Goal: Information Seeking & Learning: Check status

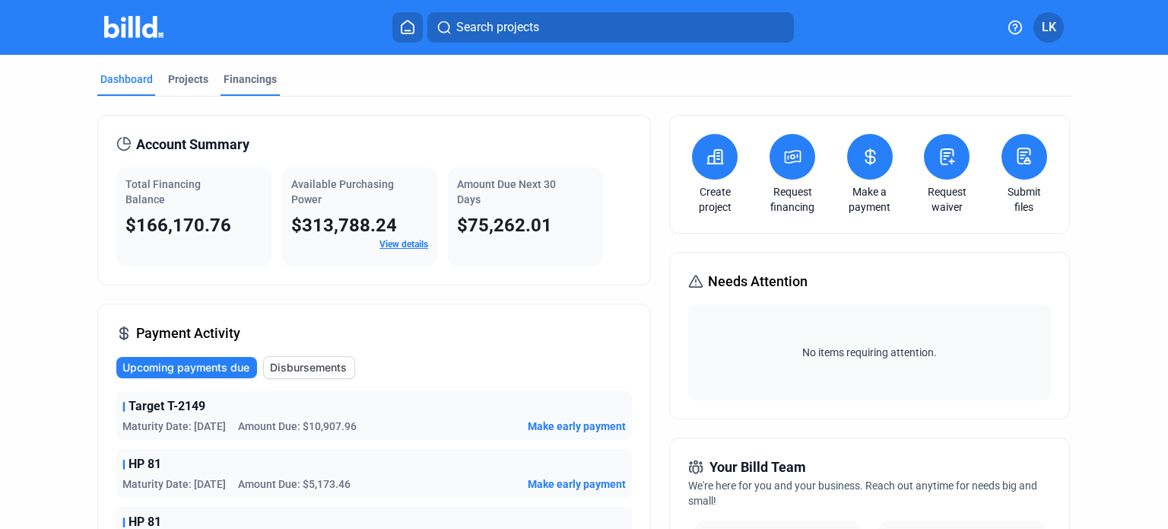
click at [249, 81] on div "Financings" at bounding box center [250, 79] width 53 height 15
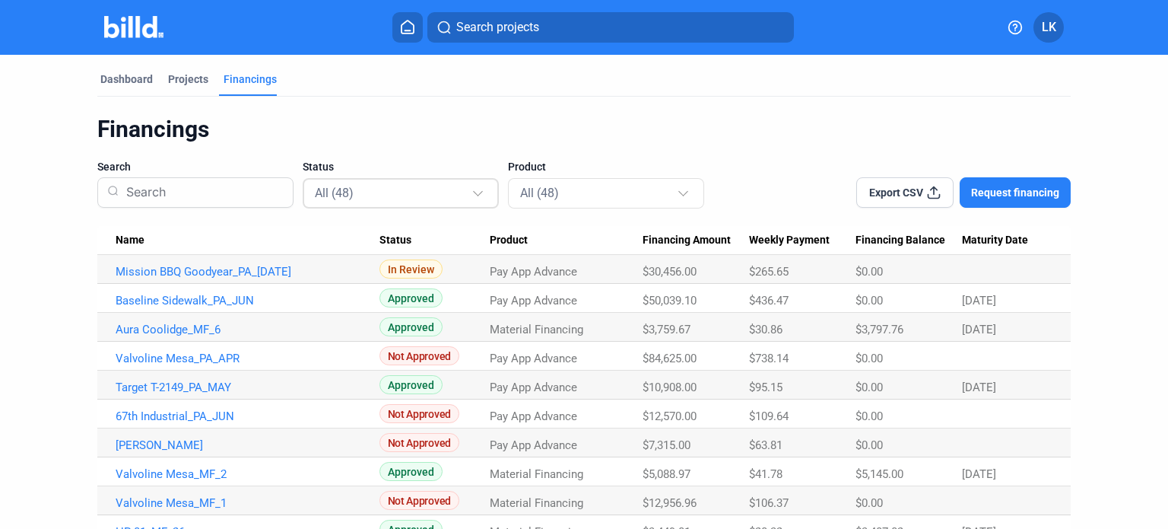
click at [437, 191] on div "All (48)" at bounding box center [393, 193] width 157 height 20
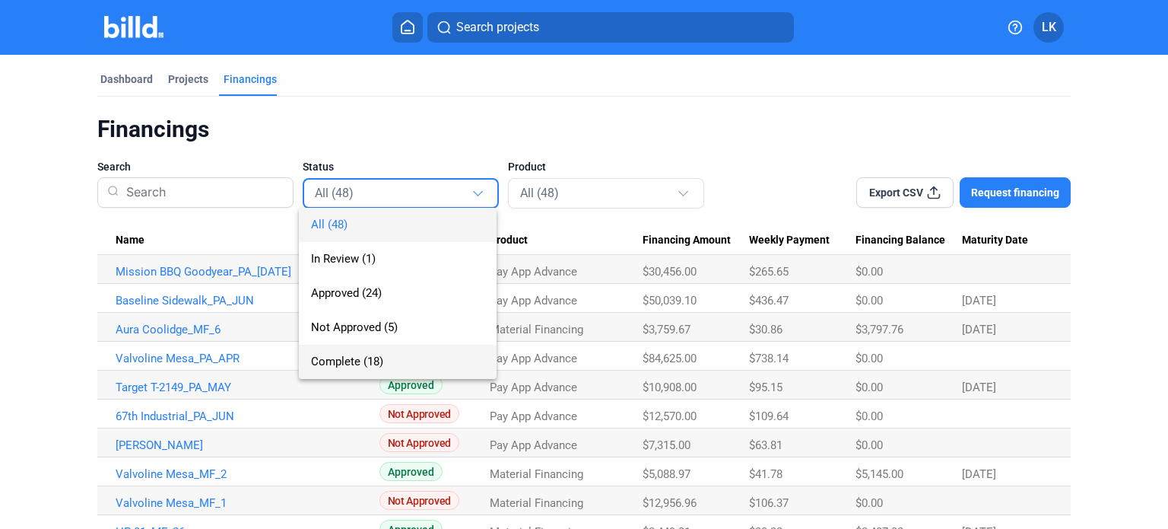
click at [431, 358] on span "Complete (18)" at bounding box center [397, 362] width 173 height 34
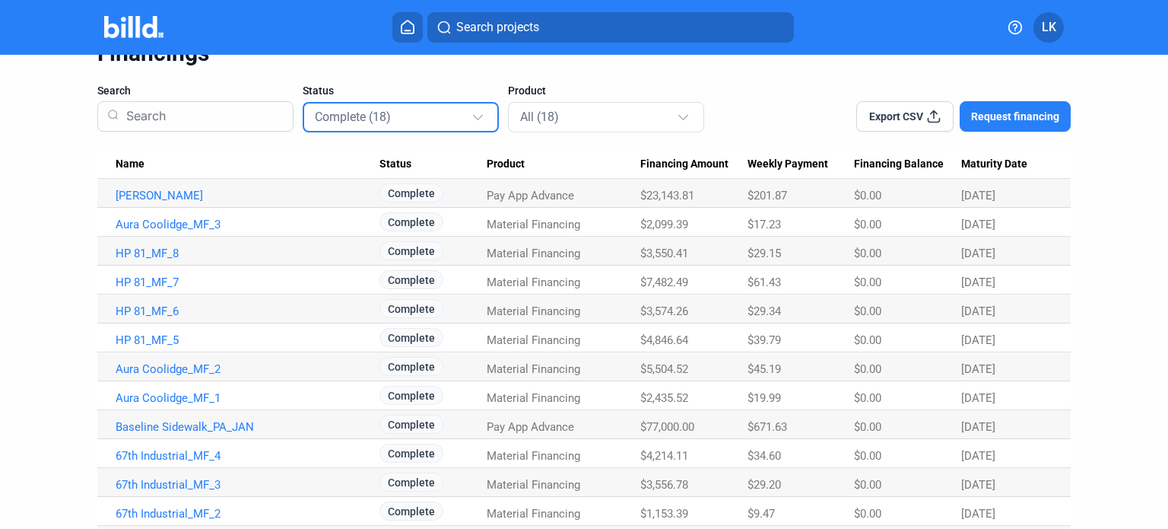
scroll to position [152, 0]
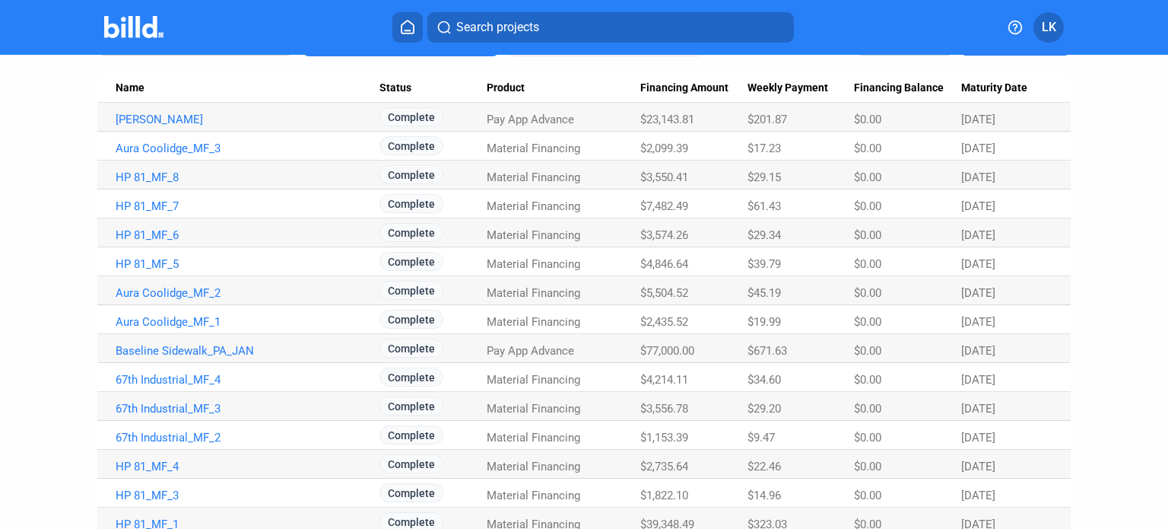
click at [128, 88] on span "Name" at bounding box center [130, 88] width 29 height 14
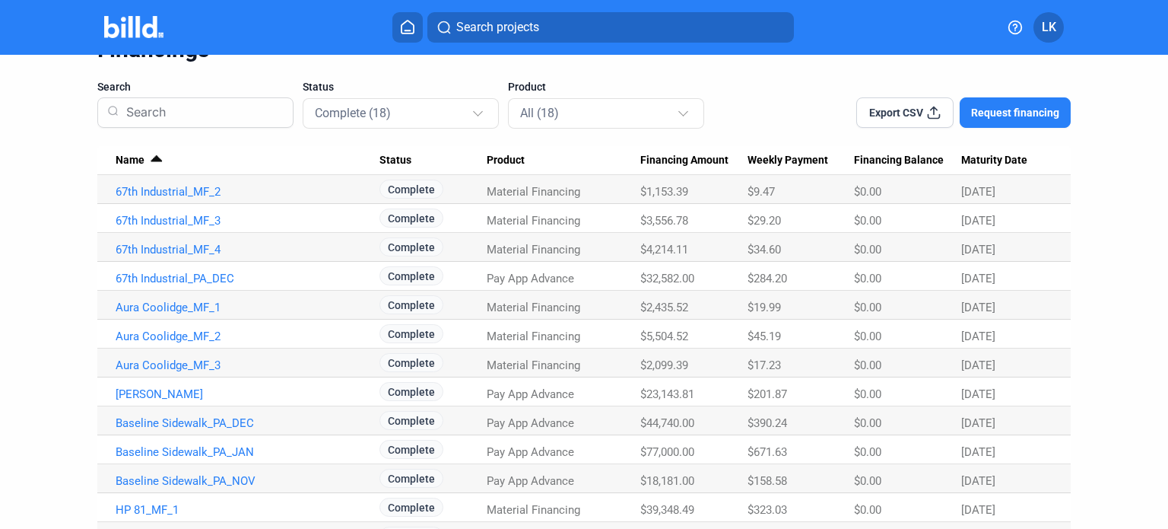
scroll to position [0, 0]
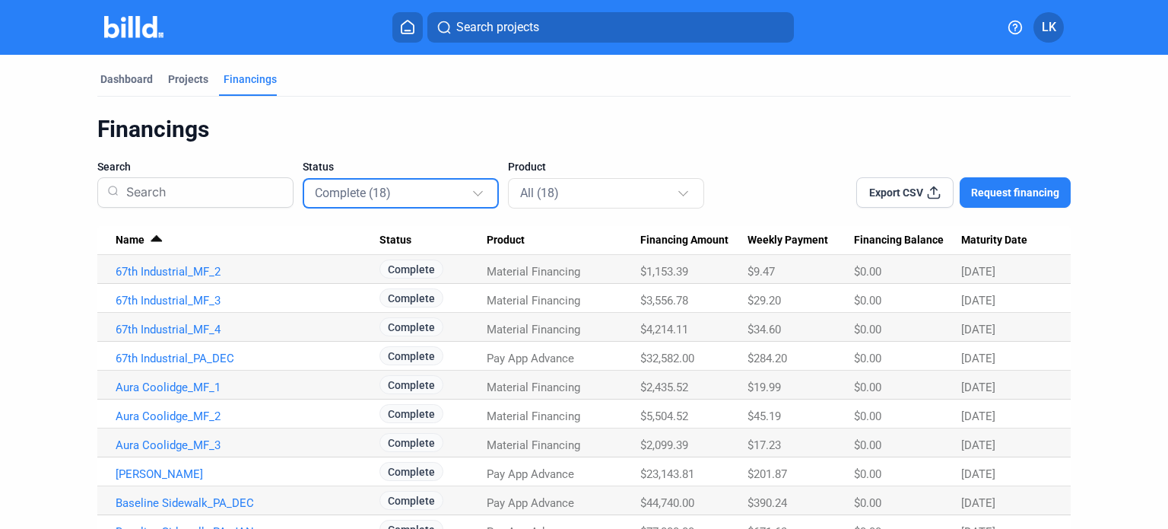
click at [483, 188] on div at bounding box center [480, 186] width 17 height 24
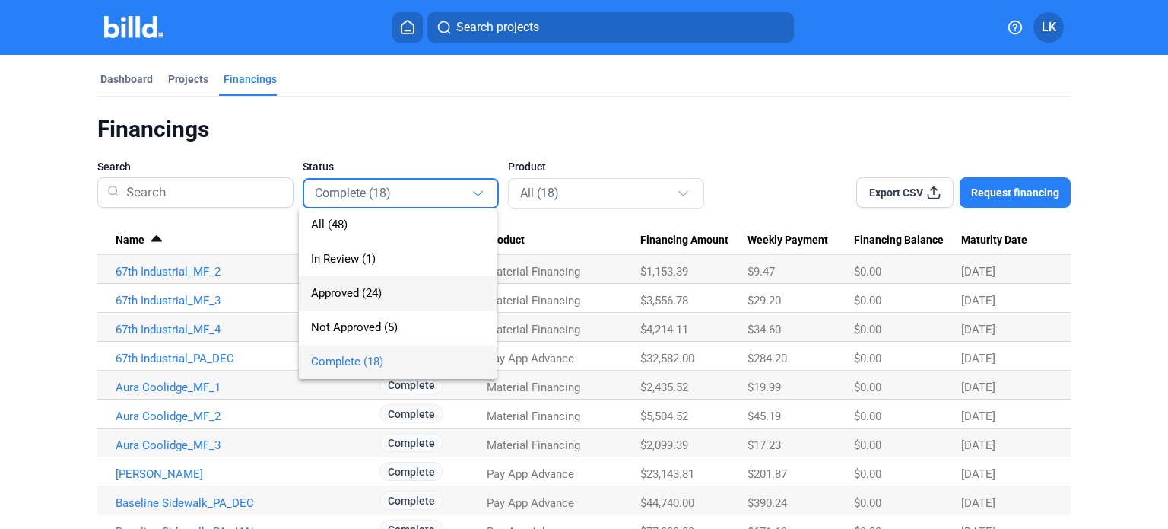
click at [416, 286] on span "Approved (24)" at bounding box center [397, 293] width 173 height 34
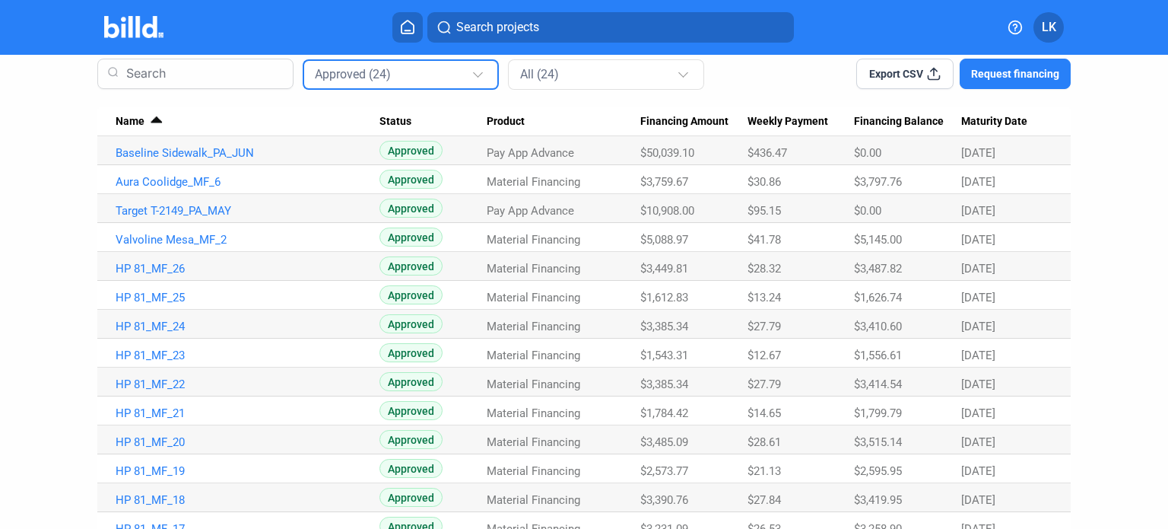
scroll to position [152, 0]
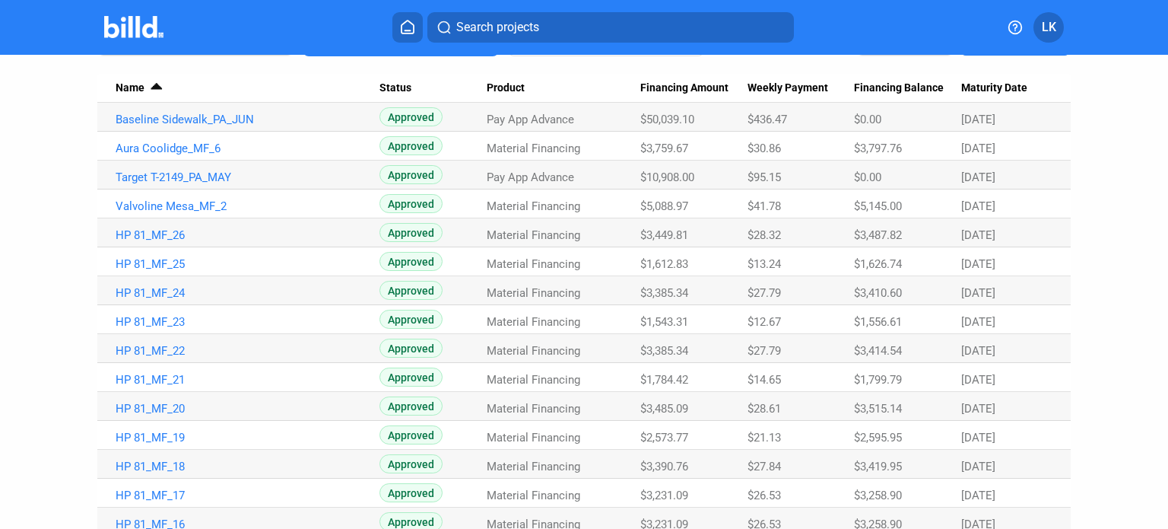
click at [152, 85] on div at bounding box center [153, 85] width 9 height 2
click at [152, 91] on div at bounding box center [153, 92] width 9 height 2
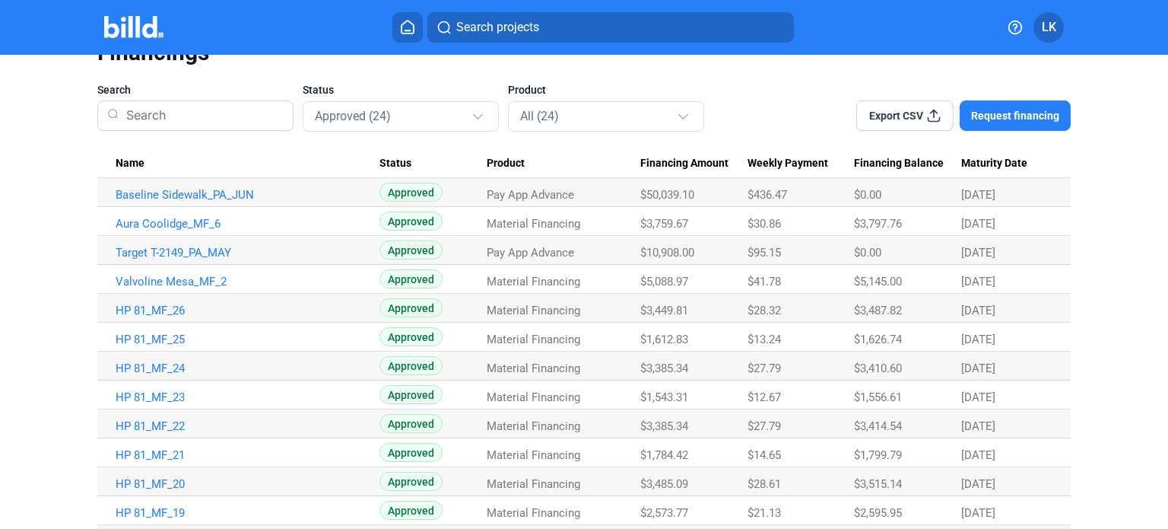
click at [503, 164] on span "Product" at bounding box center [506, 164] width 38 height 14
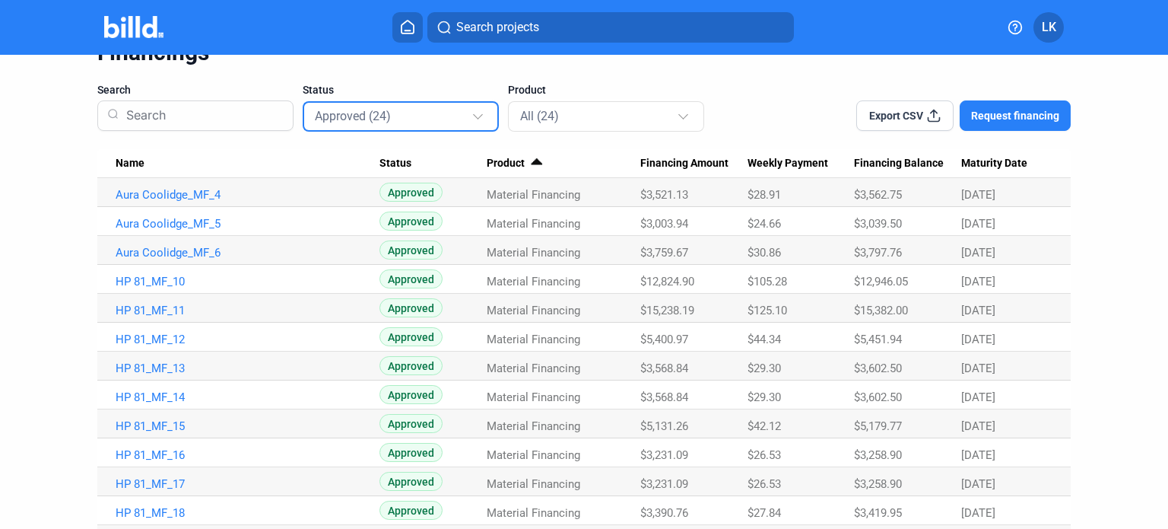
click at [461, 122] on div "Approved (24)" at bounding box center [393, 116] width 157 height 20
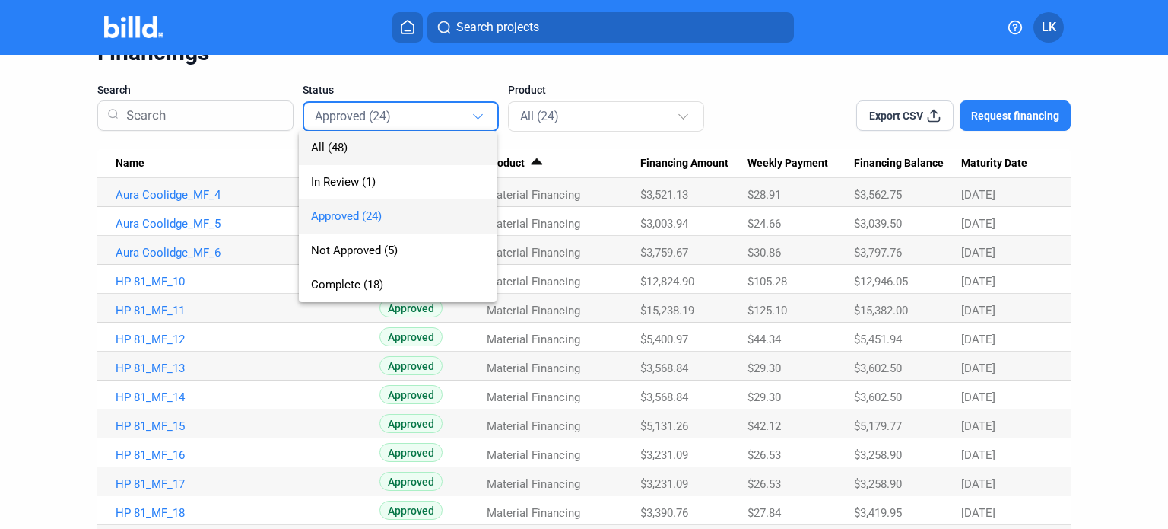
click at [422, 150] on span "All (48)" at bounding box center [397, 148] width 173 height 34
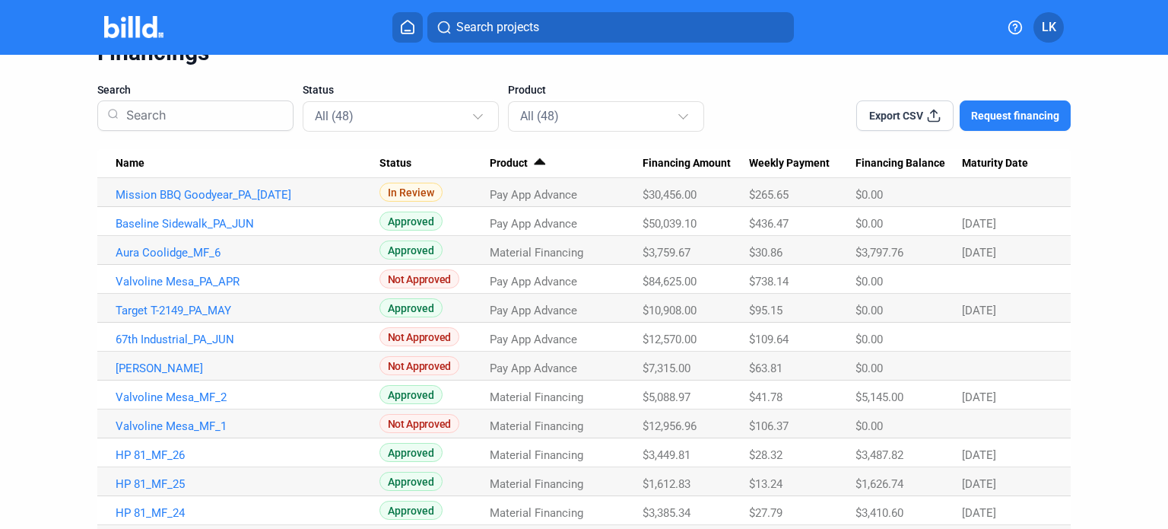
click at [149, 167] on div at bounding box center [153, 163] width 9 height 9
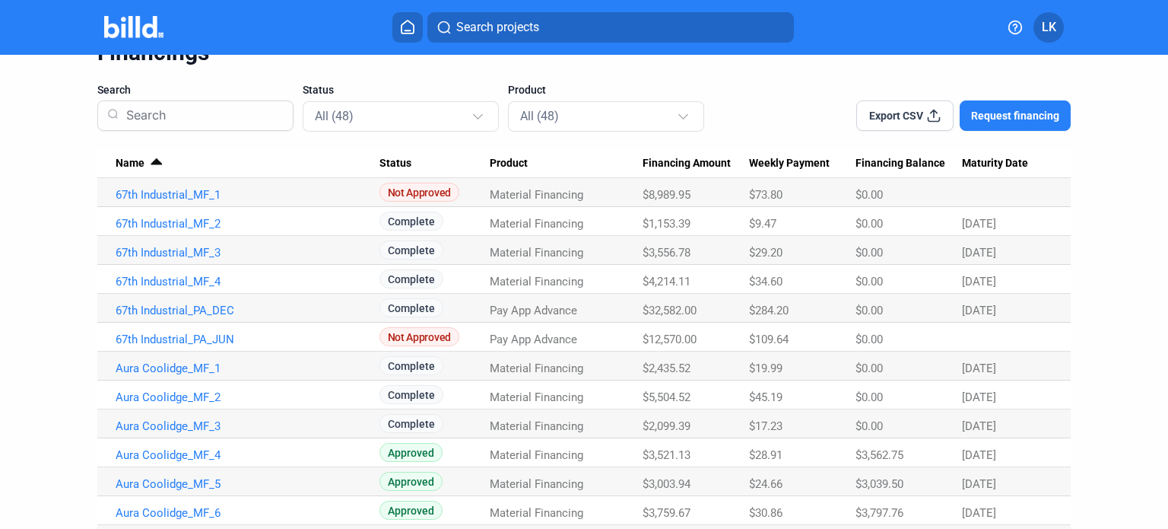
click at [128, 159] on span "Name" at bounding box center [130, 164] width 29 height 14
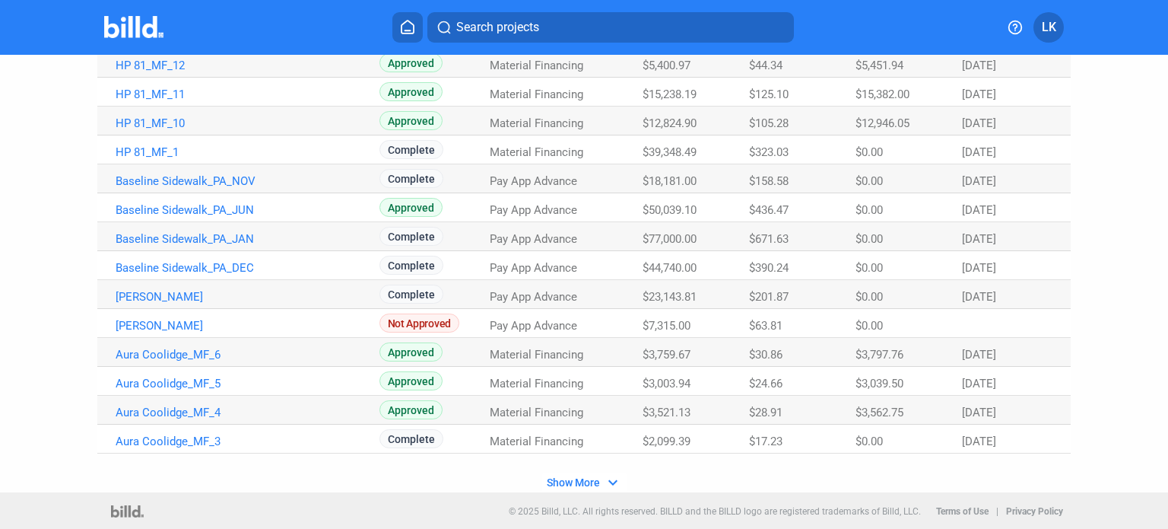
scroll to position [958, 0]
click at [604, 478] on mat-icon "expand_more" at bounding box center [613, 481] width 18 height 18
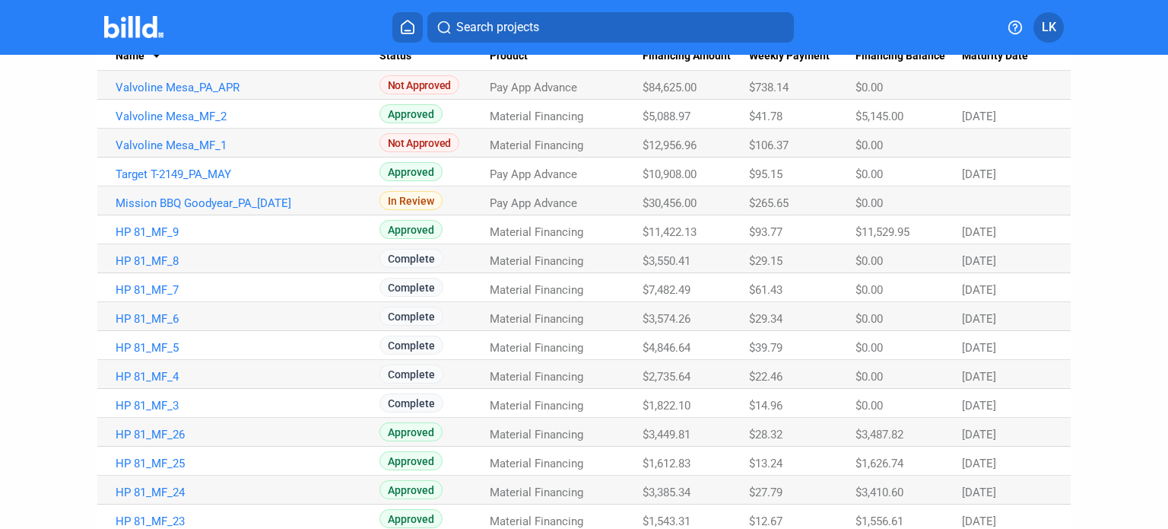
scroll to position [162, 0]
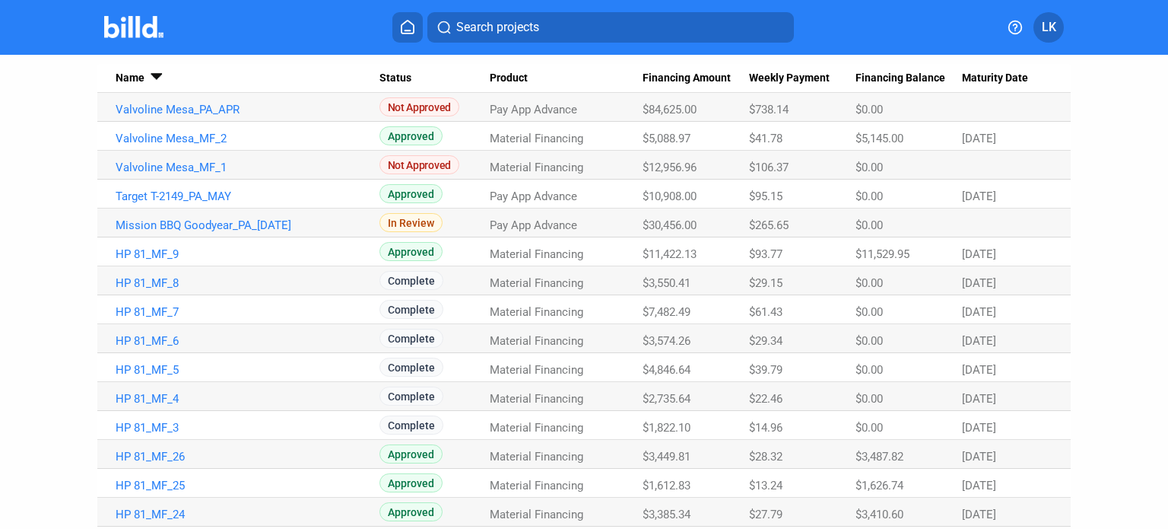
copy span "3,550.41"
drag, startPoint x: 648, startPoint y: 284, endPoint x: 688, endPoint y: 285, distance: 39.6
click at [688, 116] on span "$3,550.41" at bounding box center [670, 110] width 54 height 14
drag, startPoint x: 506, startPoint y: 284, endPoint x: 498, endPoint y: 283, distance: 7.6
click at [505, 116] on span "Material Financing" at bounding box center [533, 110] width 87 height 14
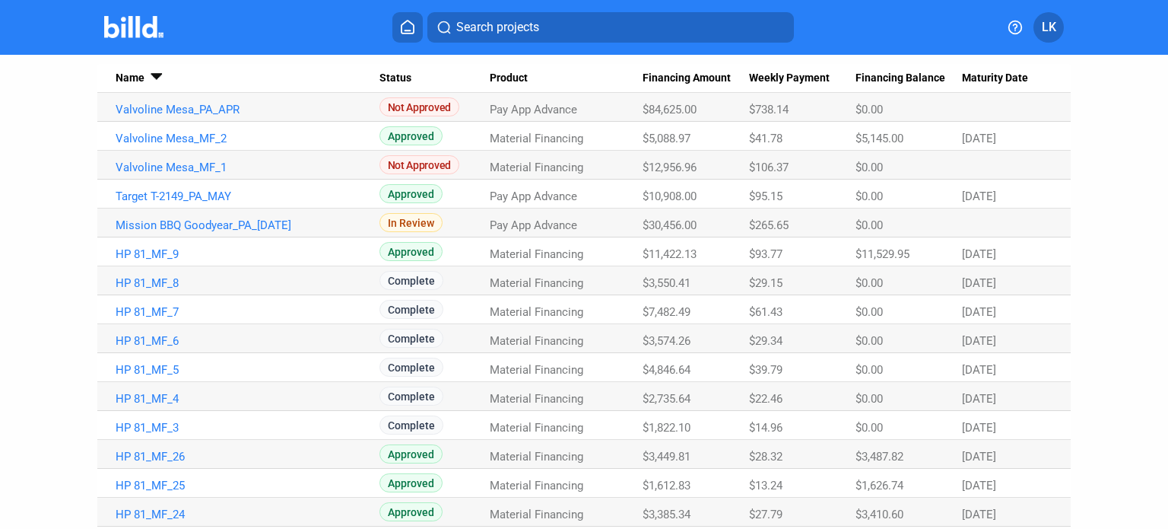
click at [380, 282] on span "Complete" at bounding box center [412, 280] width 64 height 19
click at [139, 116] on link "HP 81_MF_8" at bounding box center [248, 110] width 264 height 14
click at [152, 116] on link "HP 81_MF_8" at bounding box center [248, 110] width 264 height 14
click at [167, 116] on link "HP 81_MF_8" at bounding box center [248, 110] width 264 height 14
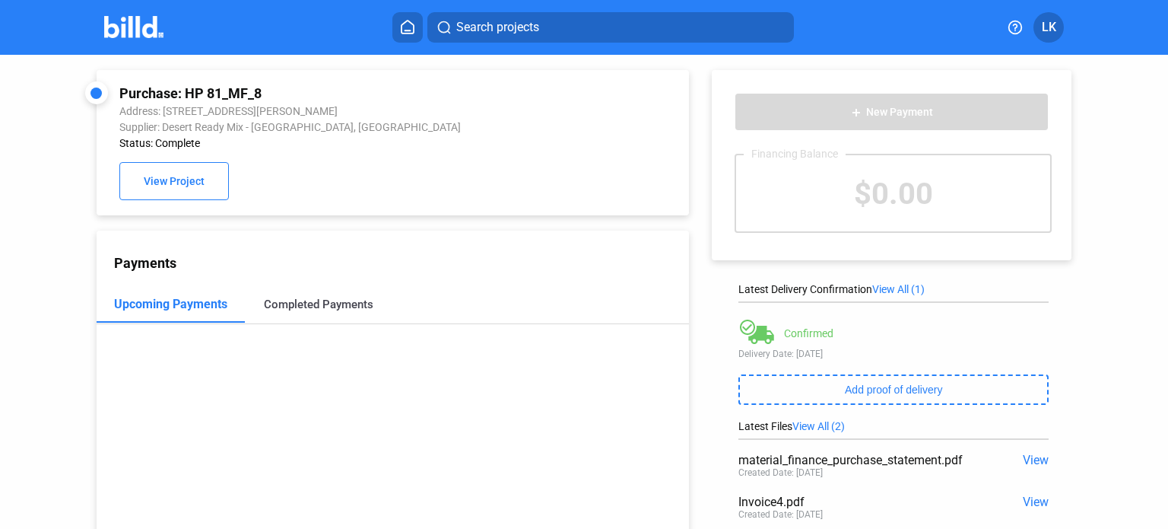
click at [350, 308] on div "Completed Payments" at bounding box center [319, 304] width 110 height 14
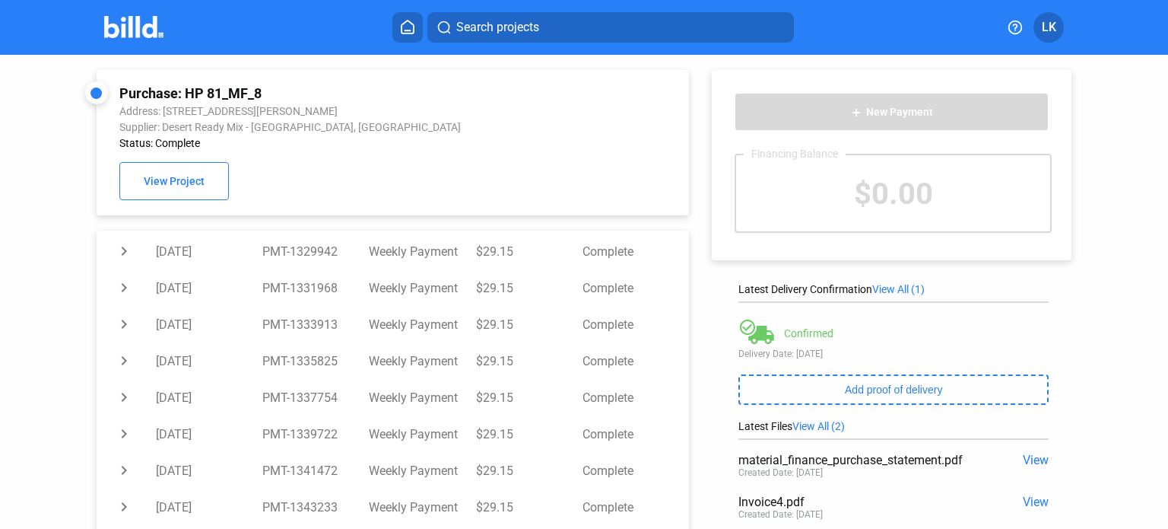
scroll to position [304, 0]
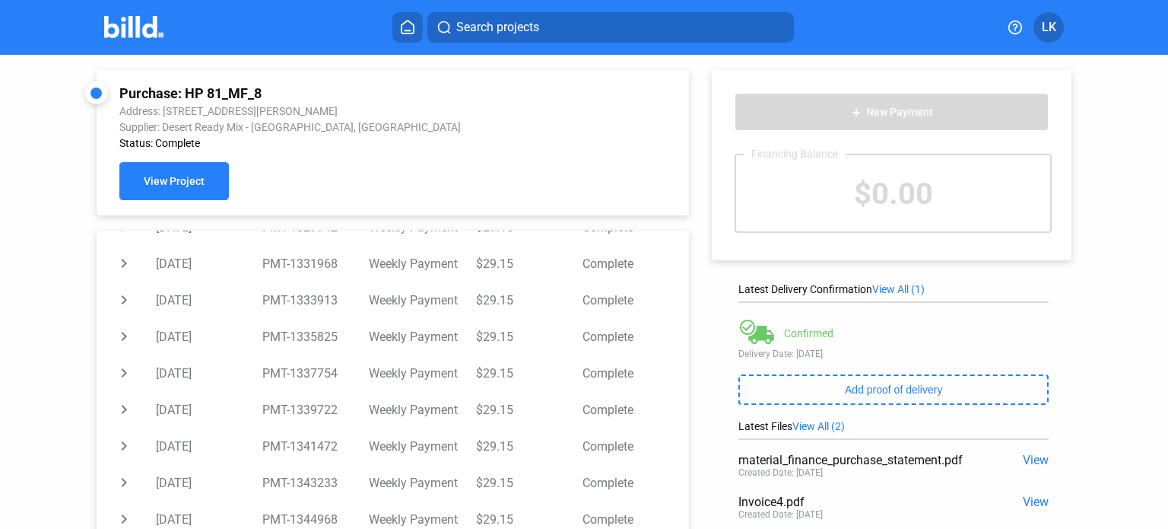
click at [196, 195] on button "View Project" at bounding box center [174, 181] width 110 height 38
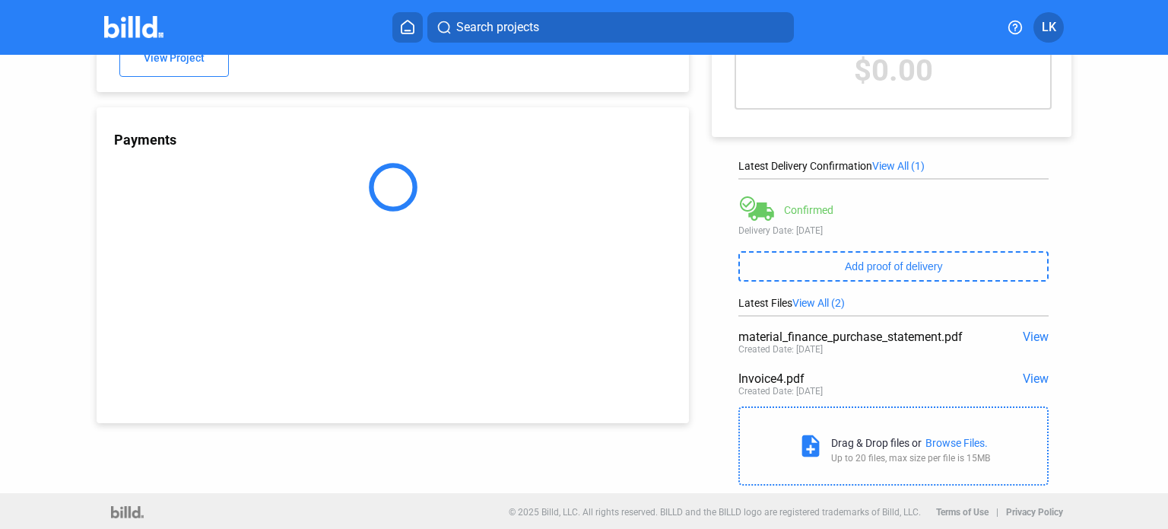
scroll to position [126, 0]
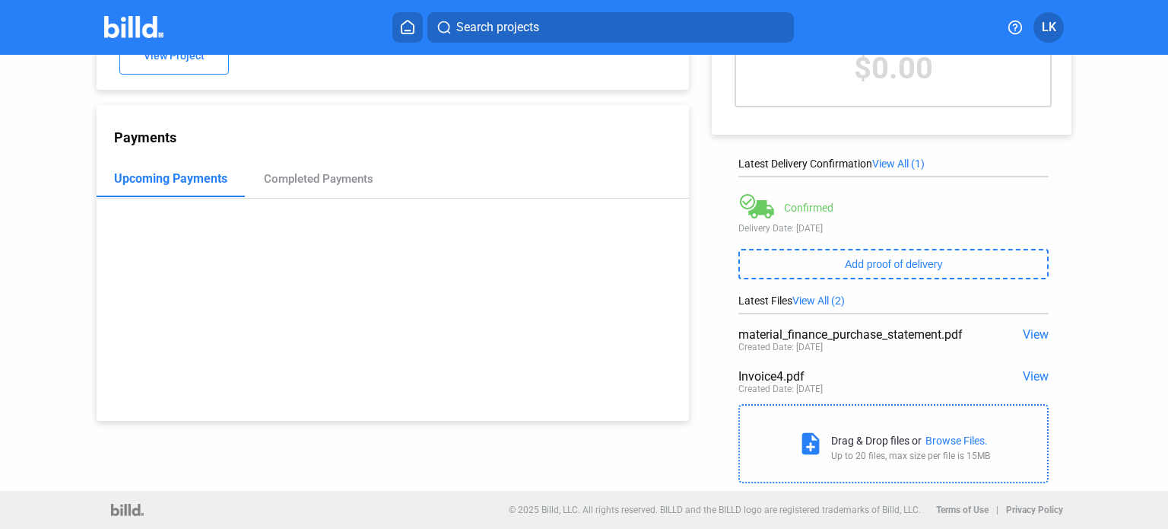
click at [761, 378] on div "Invoice4.pdf" at bounding box center [863, 376] width 248 height 14
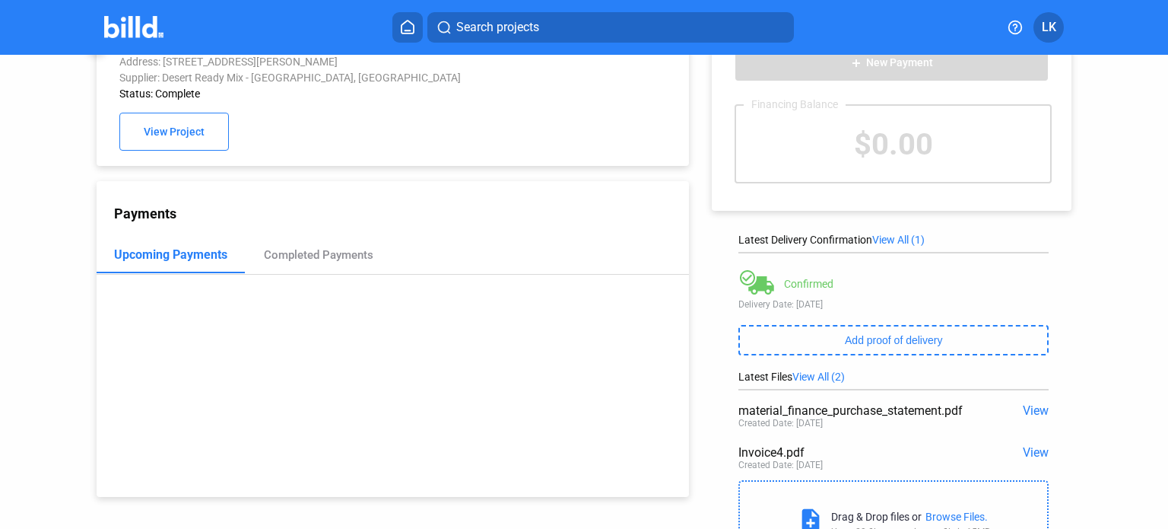
scroll to position [76, 0]
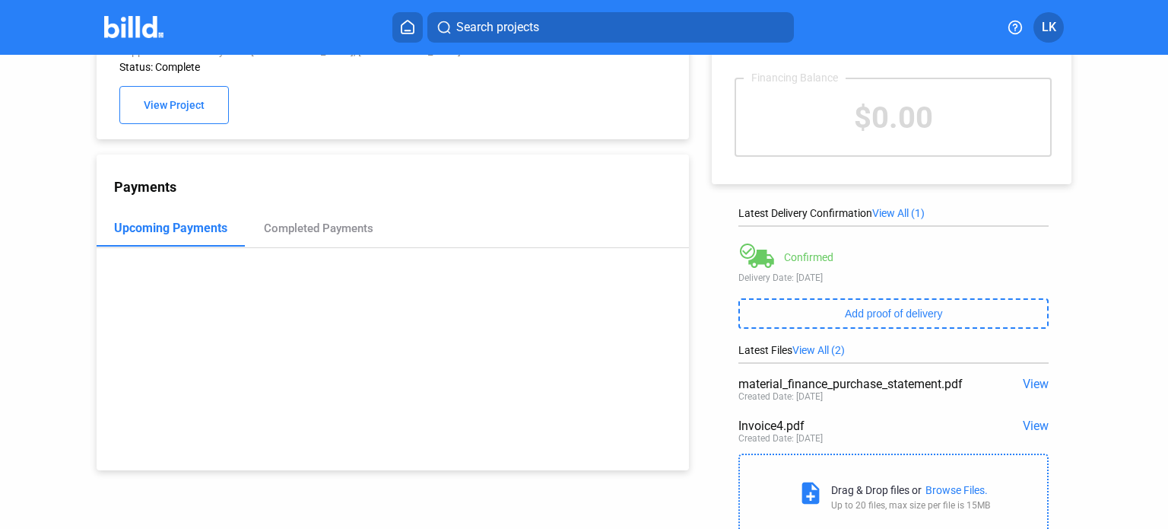
click at [1032, 428] on span "View" at bounding box center [1036, 425] width 26 height 14
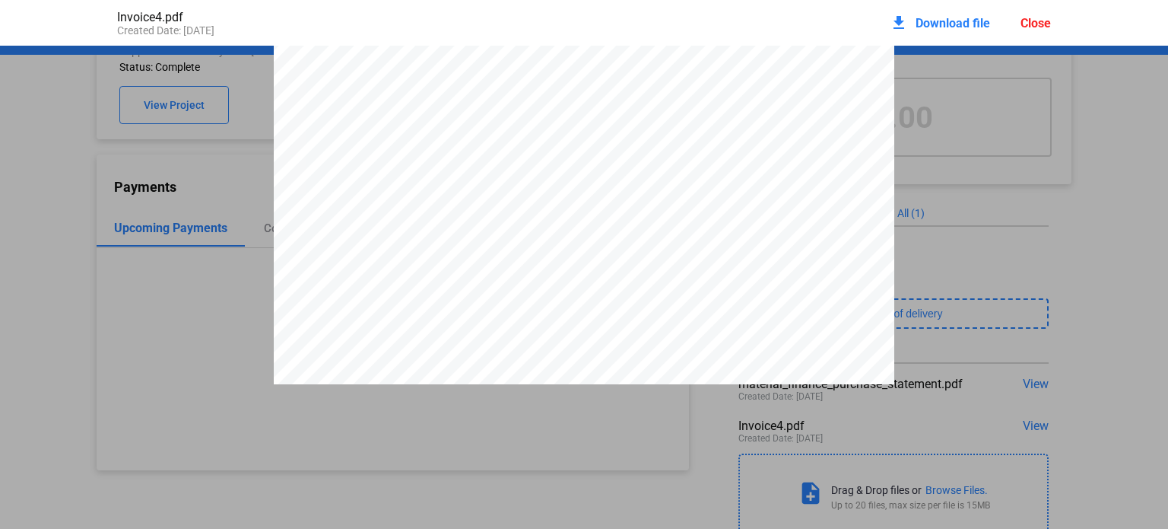
scroll to position [0, 0]
click at [1038, 26] on div "Close" at bounding box center [1036, 23] width 30 height 14
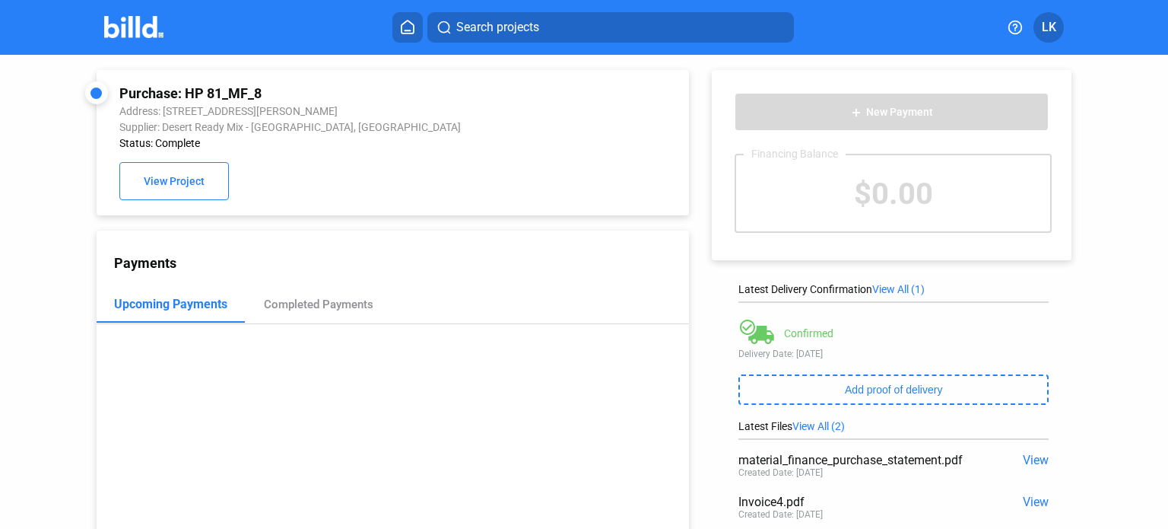
click at [401, 30] on icon at bounding box center [407, 27] width 15 height 14
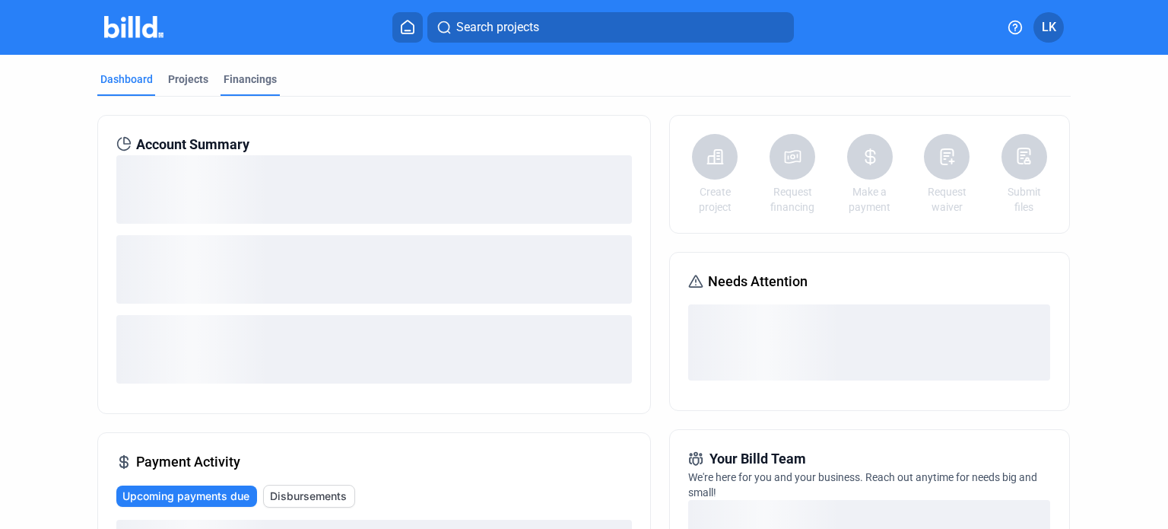
click at [256, 88] on div "Financings" at bounding box center [250, 84] width 59 height 24
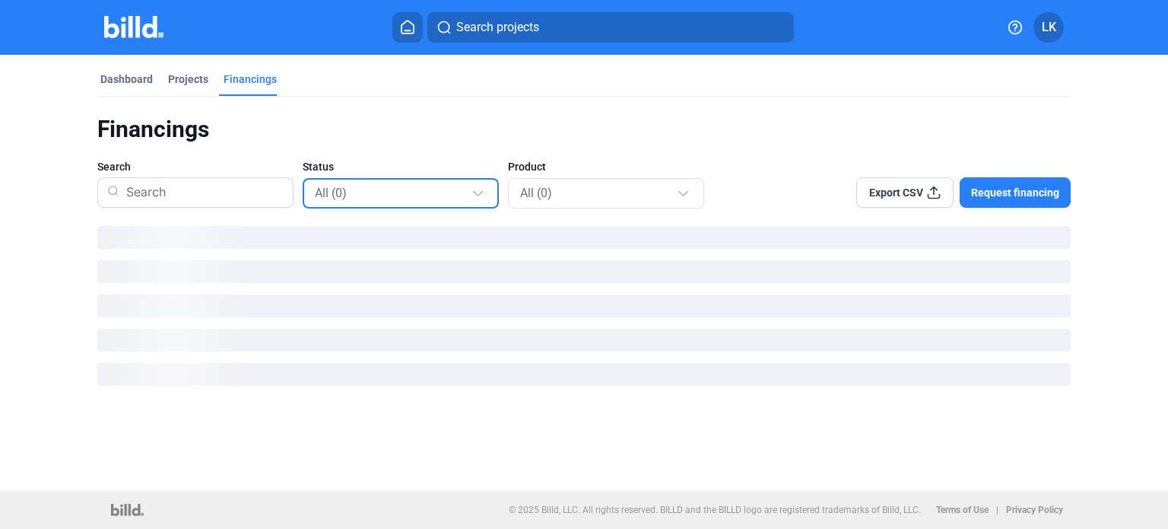
click at [361, 197] on div "All (0)" at bounding box center [393, 193] width 157 height 20
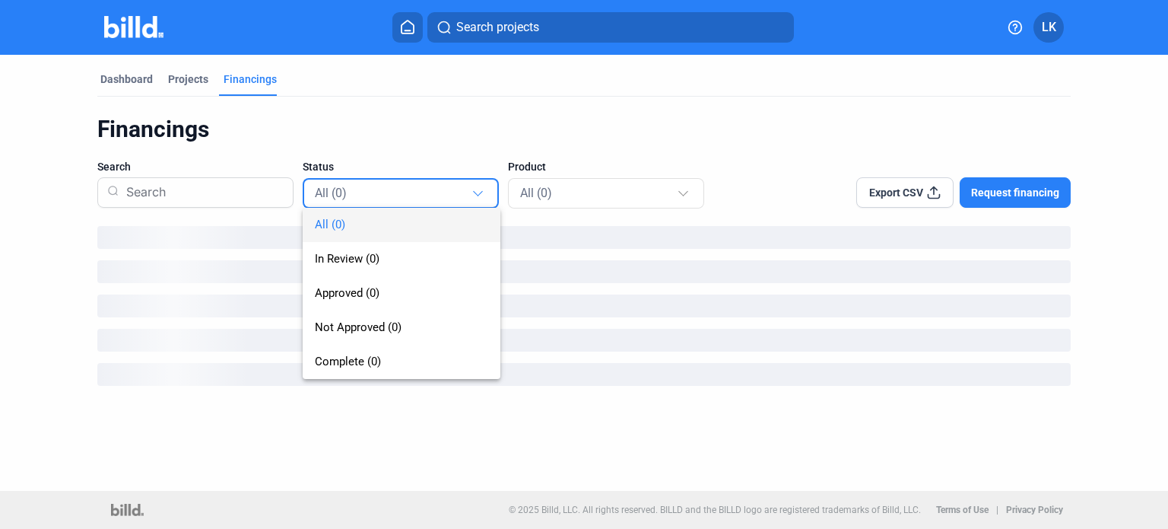
click at [326, 158] on div at bounding box center [584, 264] width 1168 height 529
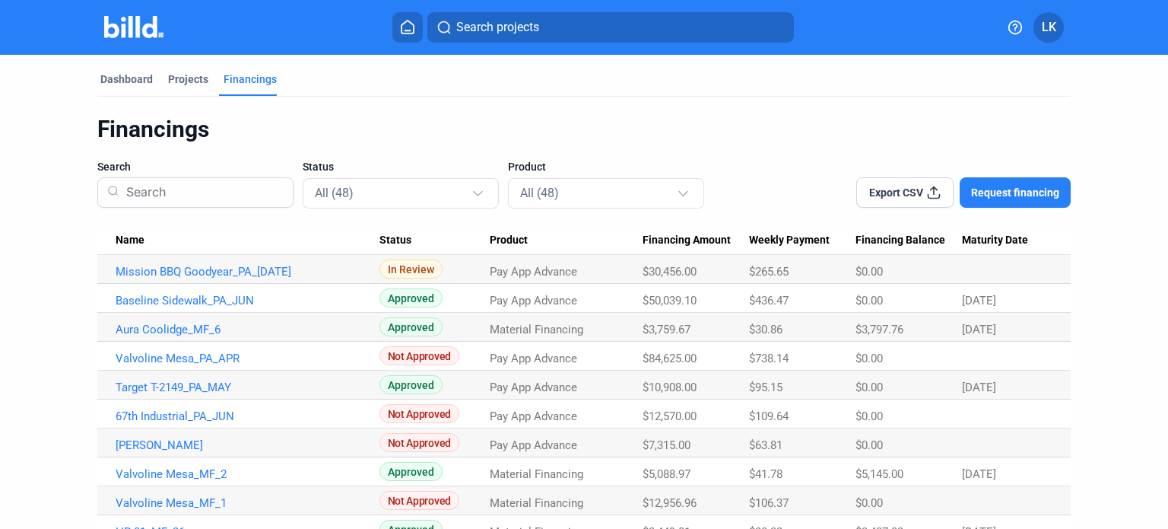
click at [116, 236] on span "Name" at bounding box center [130, 241] width 29 height 14
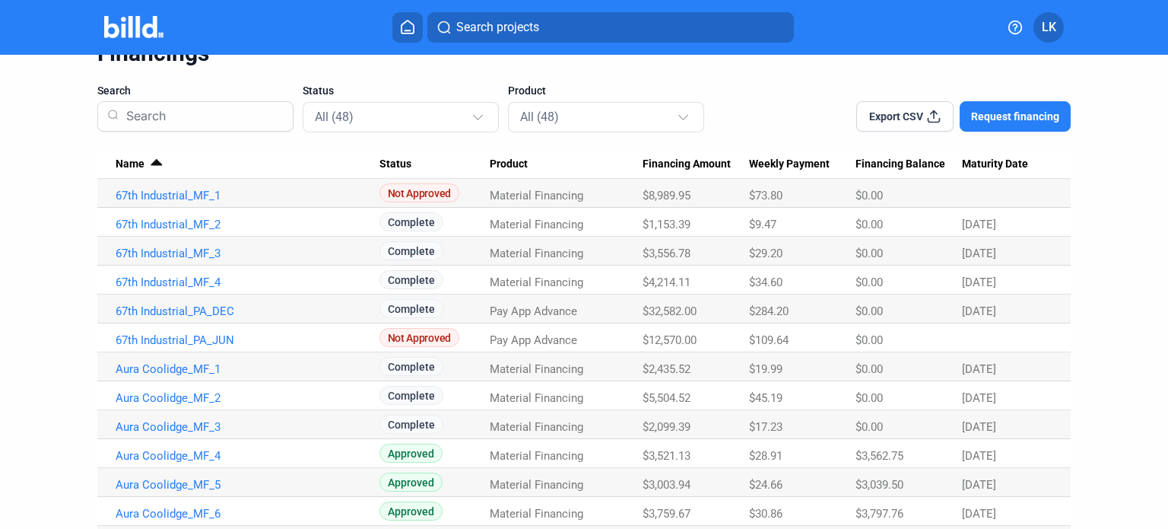
scroll to position [152, 0]
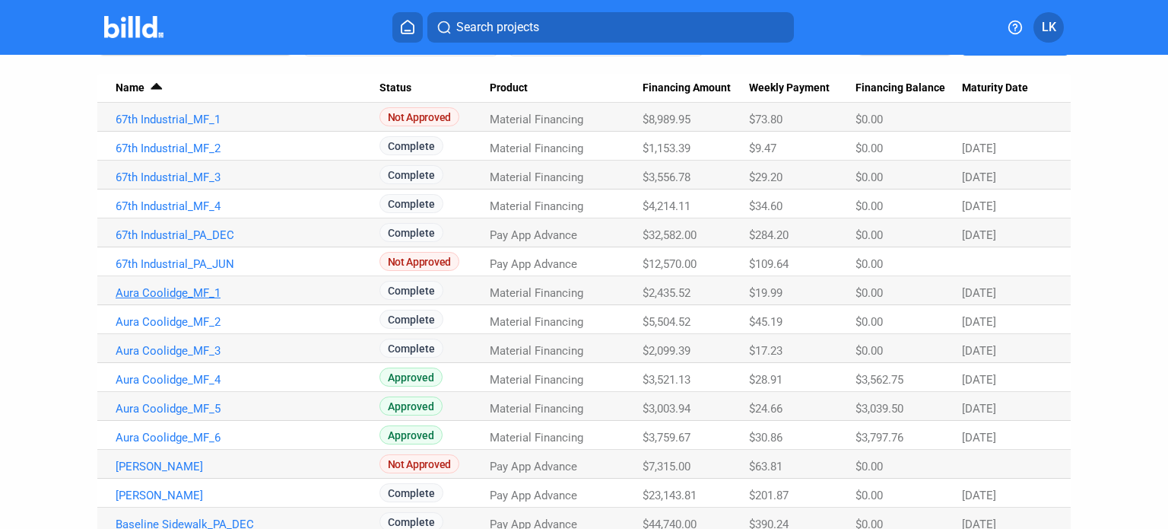
click at [186, 126] on link "Aura Coolidge_MF_1" at bounding box center [248, 120] width 264 height 14
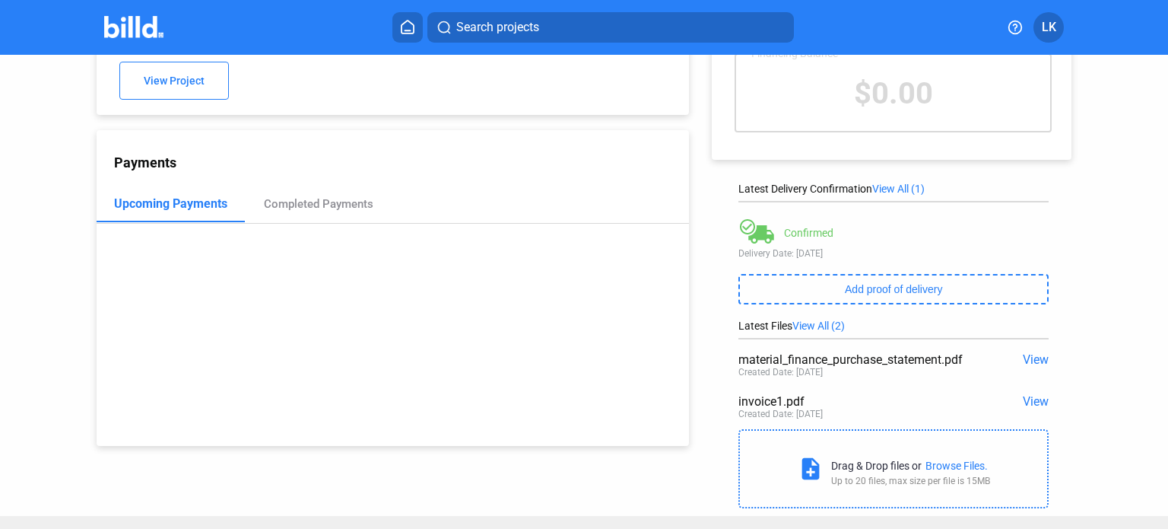
scroll to position [125, 0]
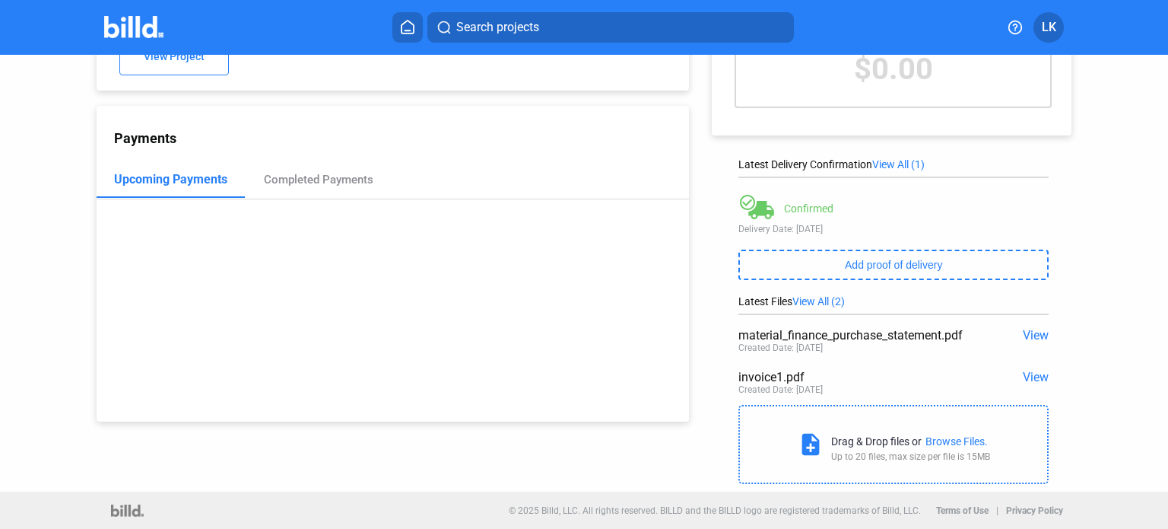
click at [1026, 380] on span "View" at bounding box center [1036, 377] width 26 height 14
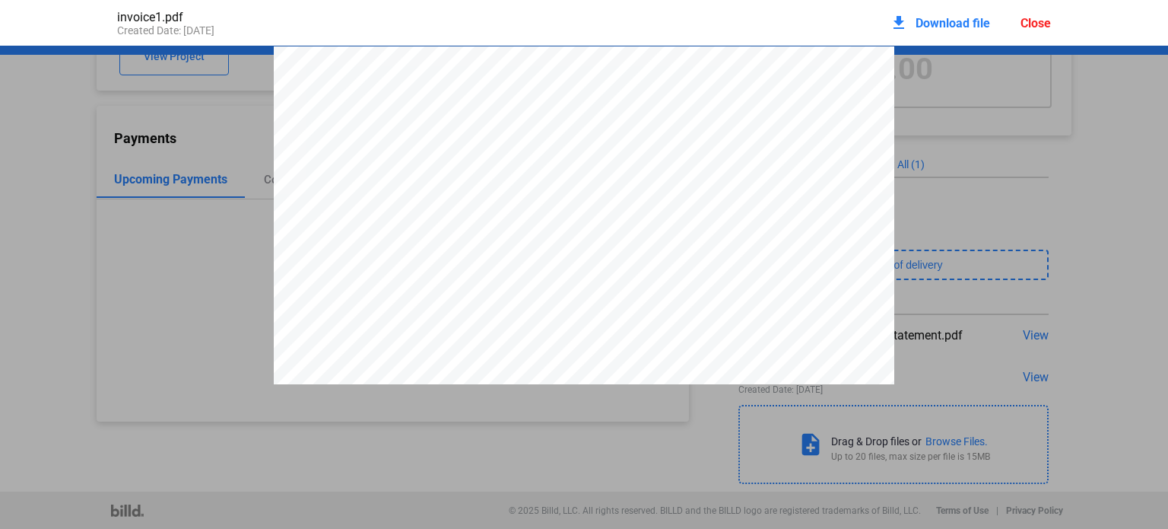
scroll to position [8, 0]
click at [996, 253] on div "PRIMAL CONCRETE, LLC DESERT READY MIX, LLC [STREET_ADDRESS][GEOGRAPHIC_DATA][ST…" at bounding box center [584, 440] width 1168 height 803
click at [1029, 21] on div "Close" at bounding box center [1036, 23] width 30 height 14
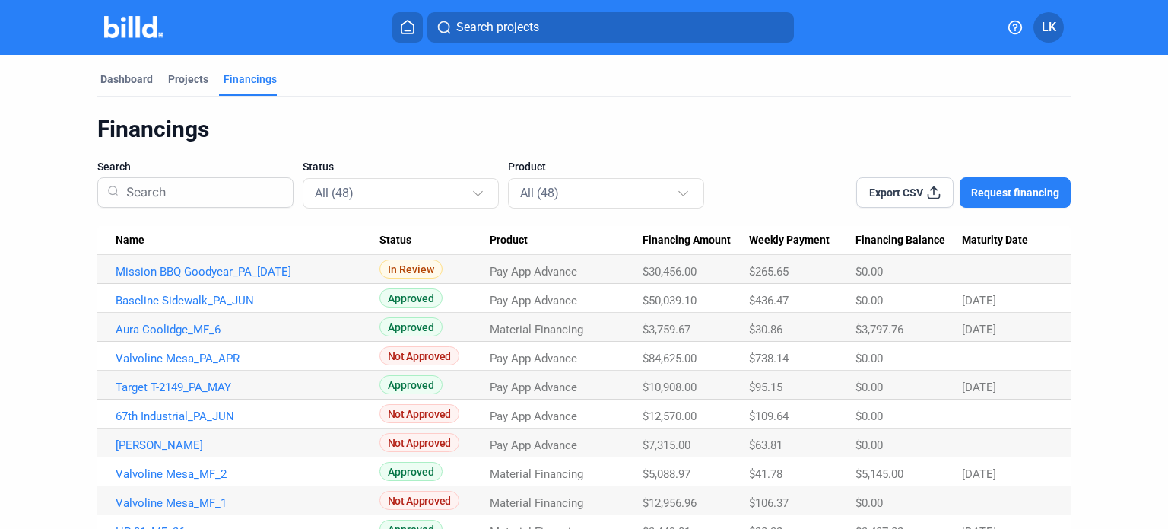
click at [136, 235] on span "Name" at bounding box center [130, 241] width 29 height 14
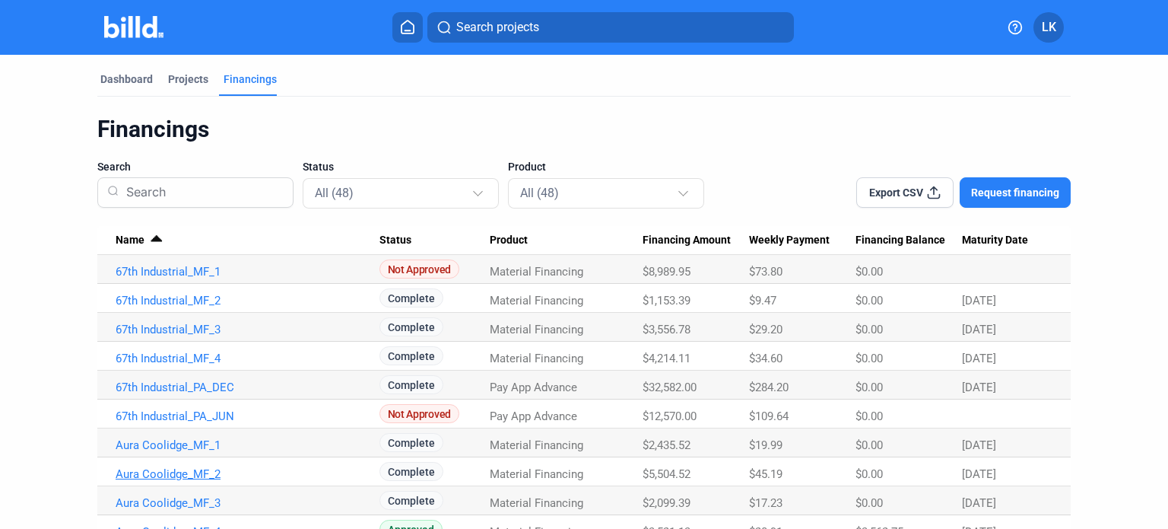
click at [190, 278] on link "Aura Coolidge_MF_2" at bounding box center [248, 272] width 264 height 14
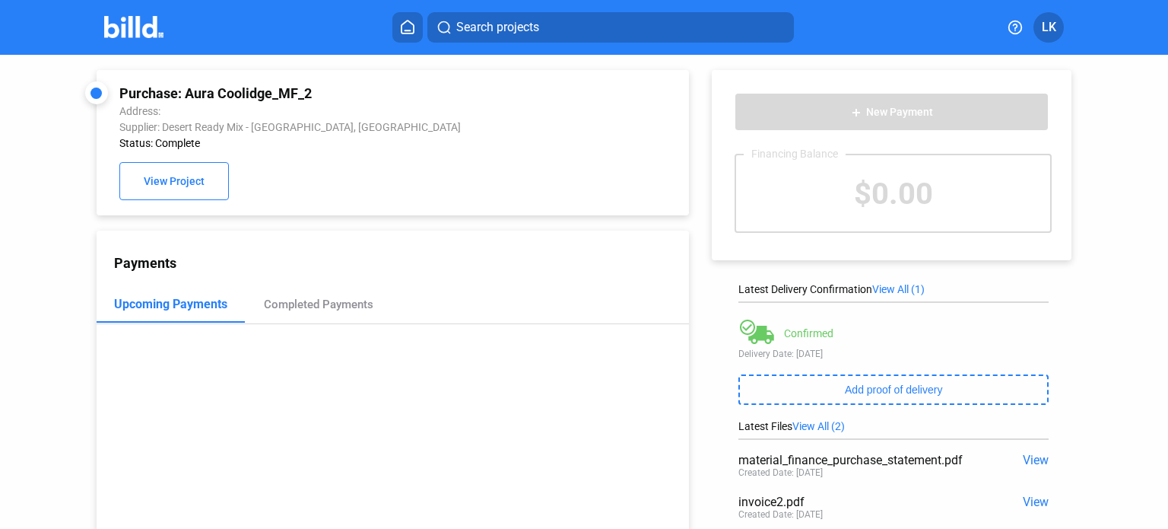
click at [1023, 505] on span "View" at bounding box center [1036, 501] width 26 height 14
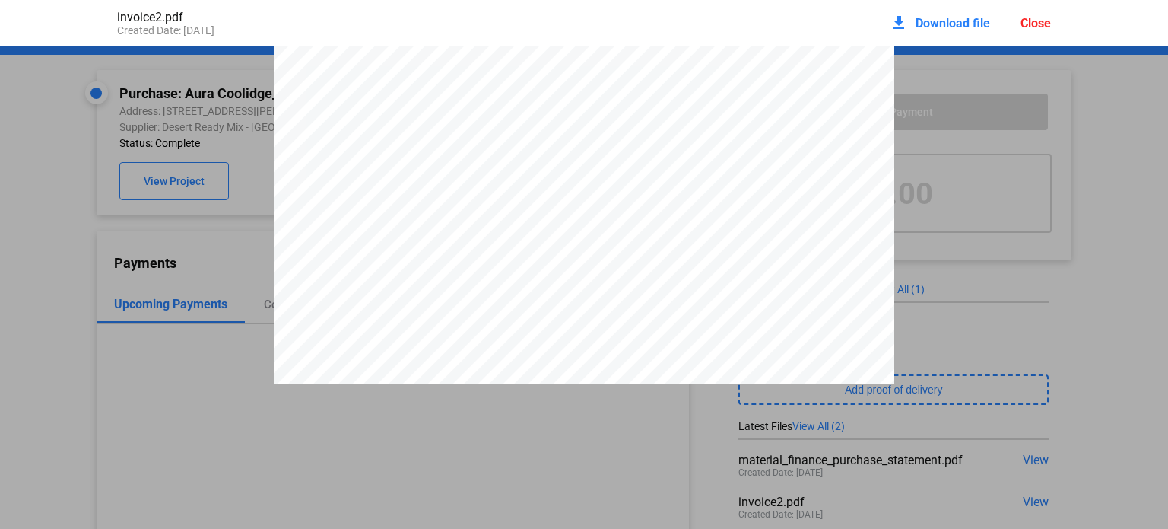
scroll to position [8, 0]
click at [1034, 22] on div "Close" at bounding box center [1036, 23] width 30 height 14
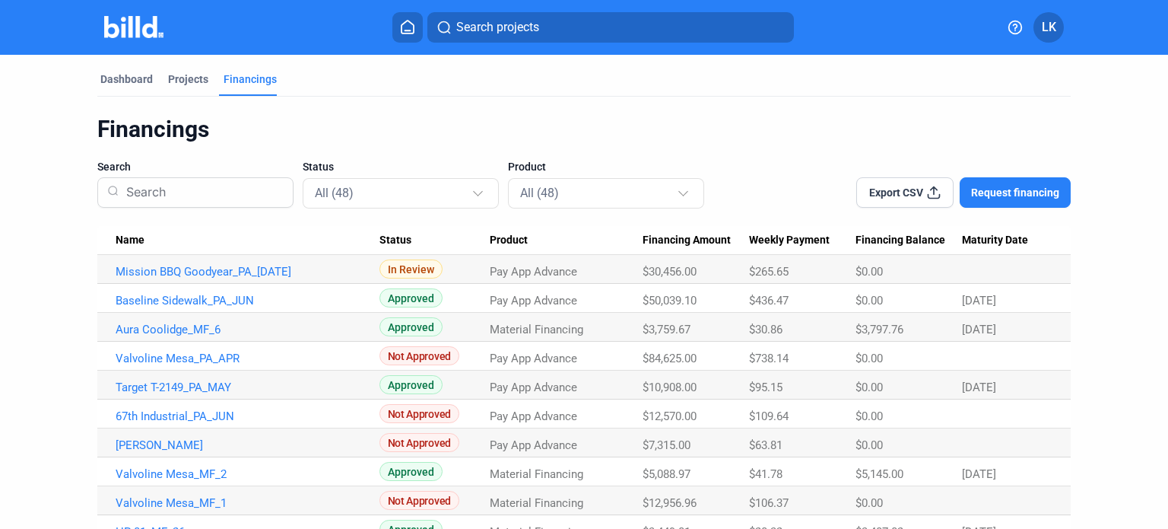
click at [138, 243] on span "Name" at bounding box center [130, 241] width 29 height 14
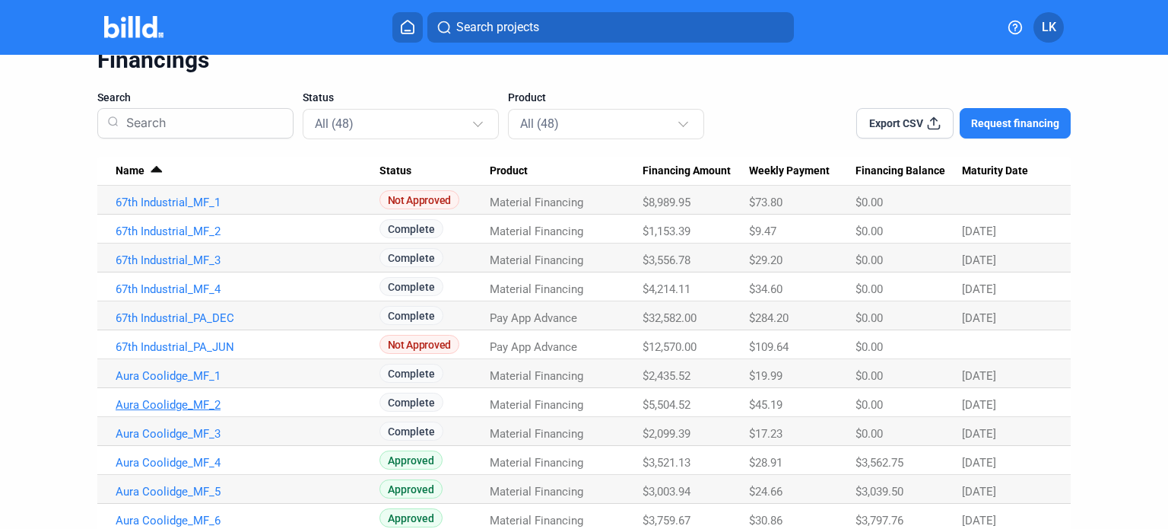
scroll to position [76, 0]
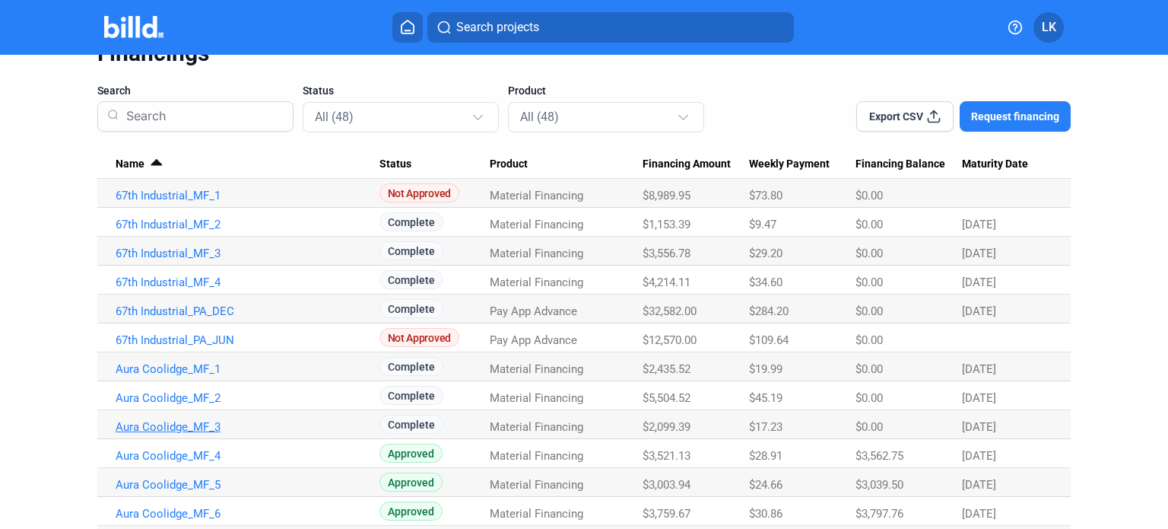
click at [189, 202] on link "Aura Coolidge_MF_3" at bounding box center [248, 196] width 264 height 14
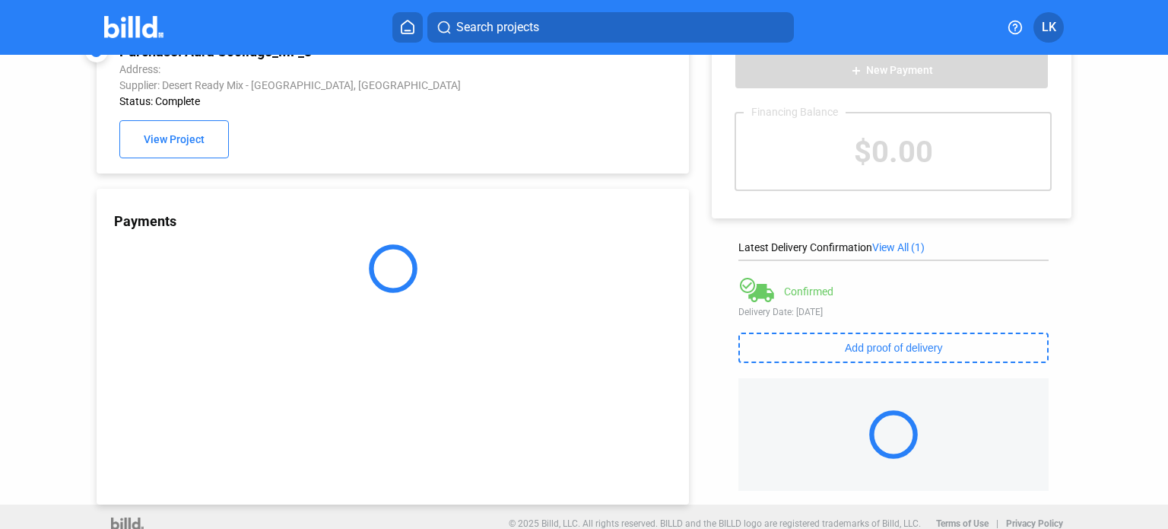
scroll to position [49, 0]
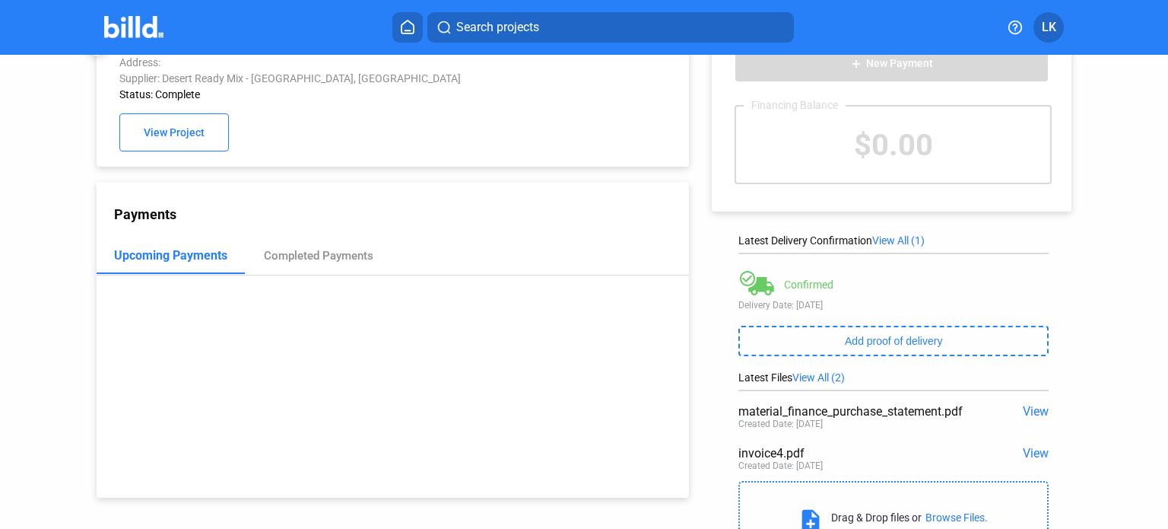
click at [1023, 449] on span "View" at bounding box center [1036, 453] width 26 height 14
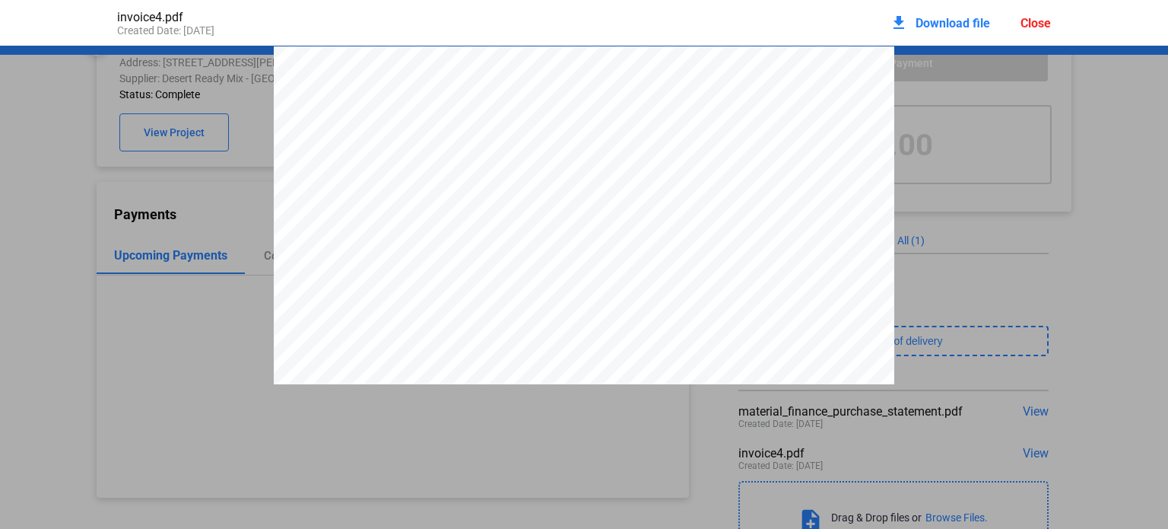
scroll to position [8, 0]
click at [1036, 28] on div "Close" at bounding box center [1036, 23] width 30 height 14
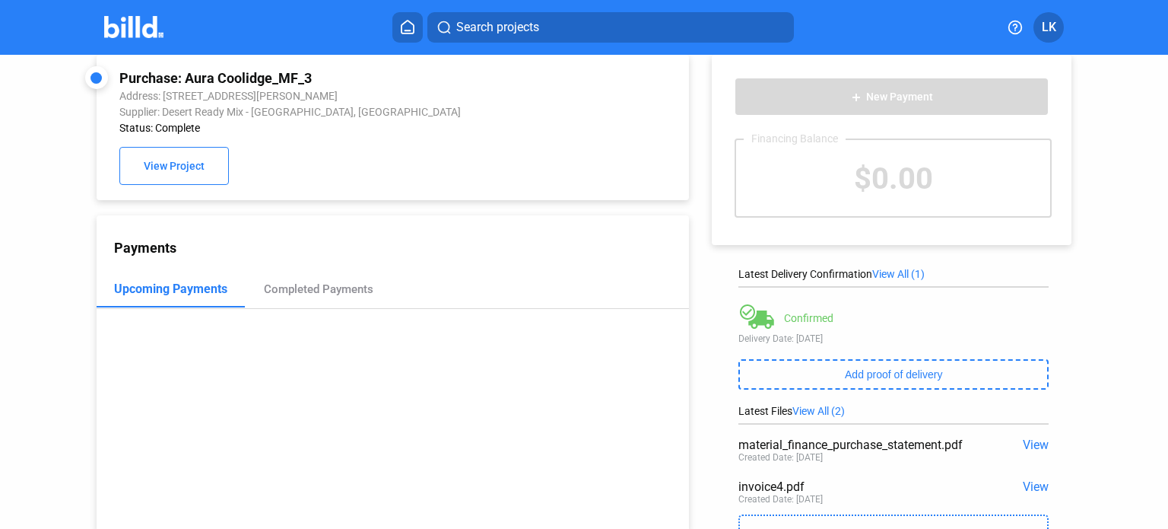
scroll to position [0, 0]
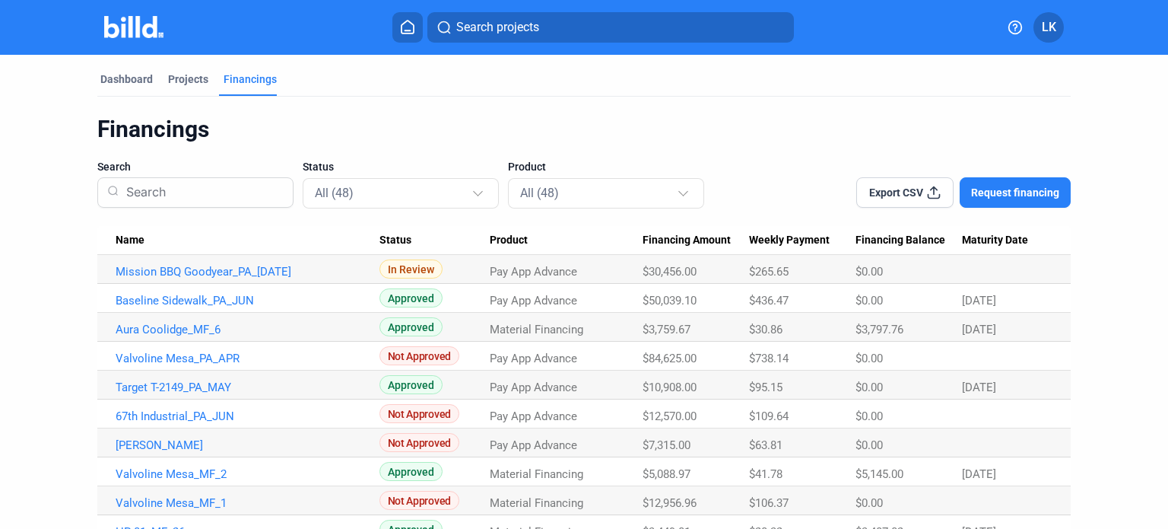
click at [140, 237] on div "Name" at bounding box center [248, 241] width 264 height 14
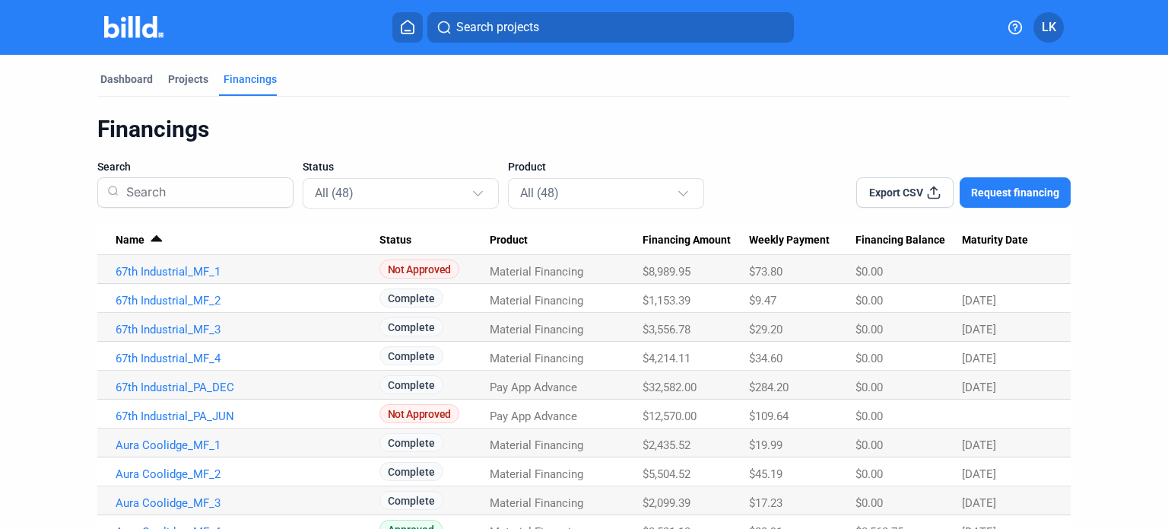
scroll to position [76, 0]
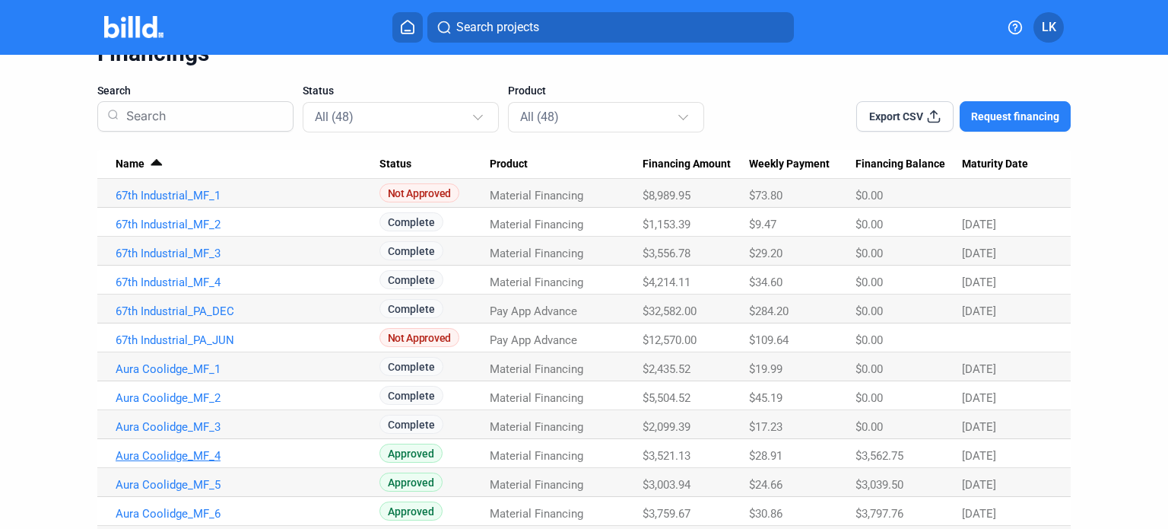
click at [167, 202] on link "Aura Coolidge_MF_4" at bounding box center [248, 196] width 264 height 14
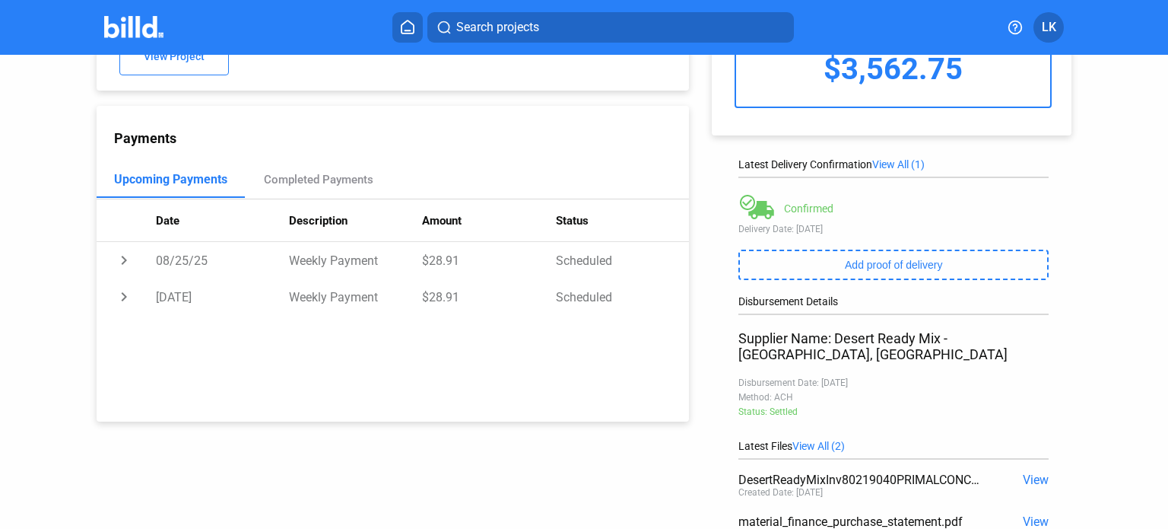
scroll to position [256, 0]
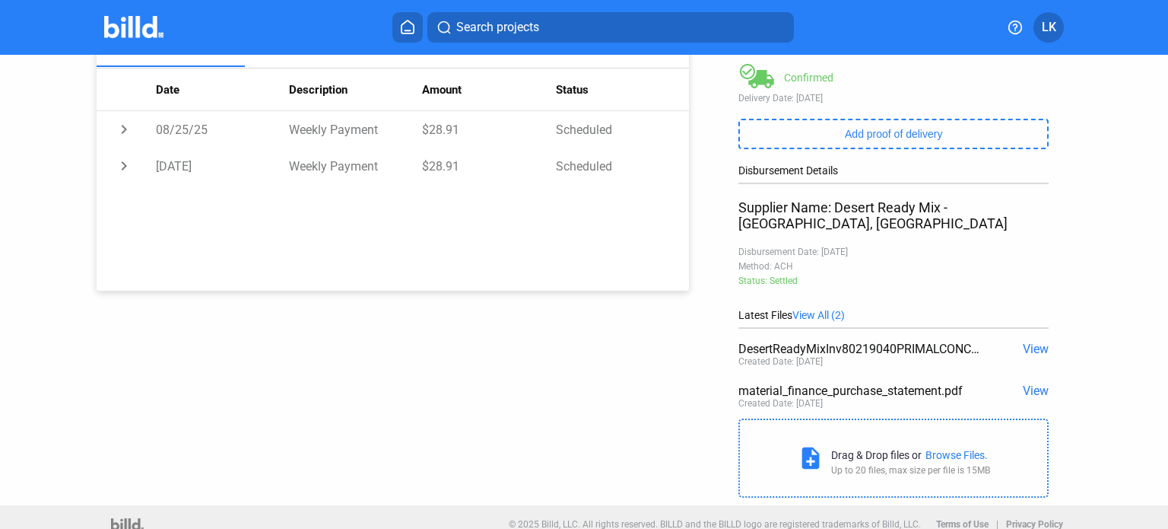
click at [1041, 342] on span "View" at bounding box center [1036, 349] width 26 height 14
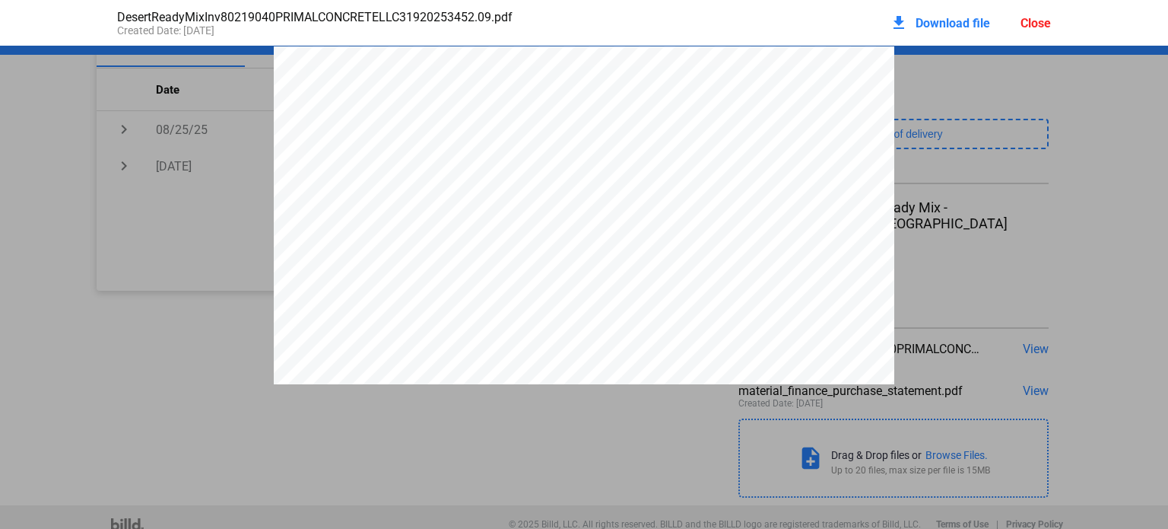
scroll to position [8, 0]
click at [1028, 30] on div "download Download file Close" at bounding box center [970, 22] width 161 height 33
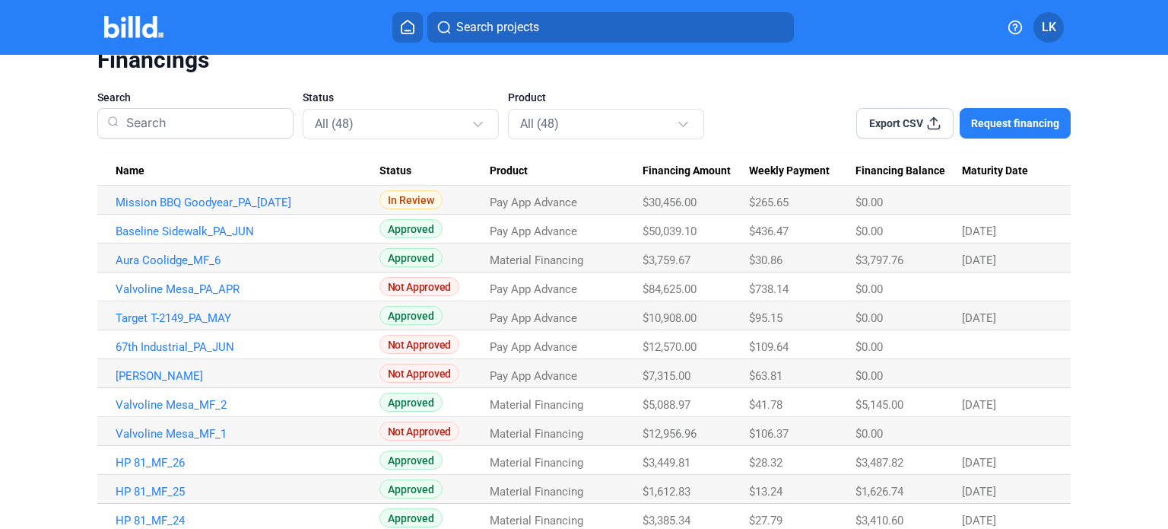
scroll to position [76, 0]
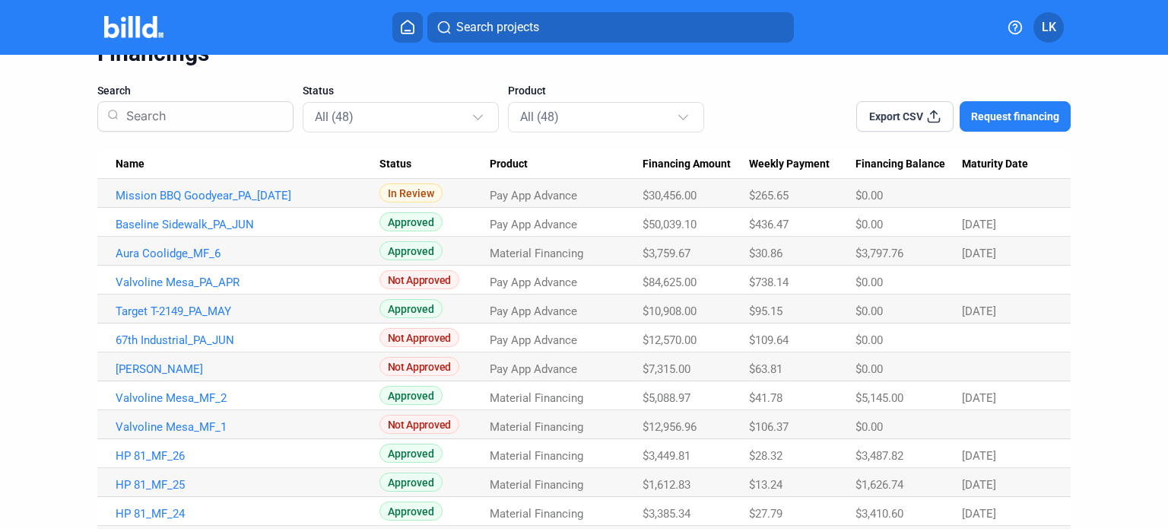
click at [135, 164] on span "Name" at bounding box center [130, 164] width 29 height 14
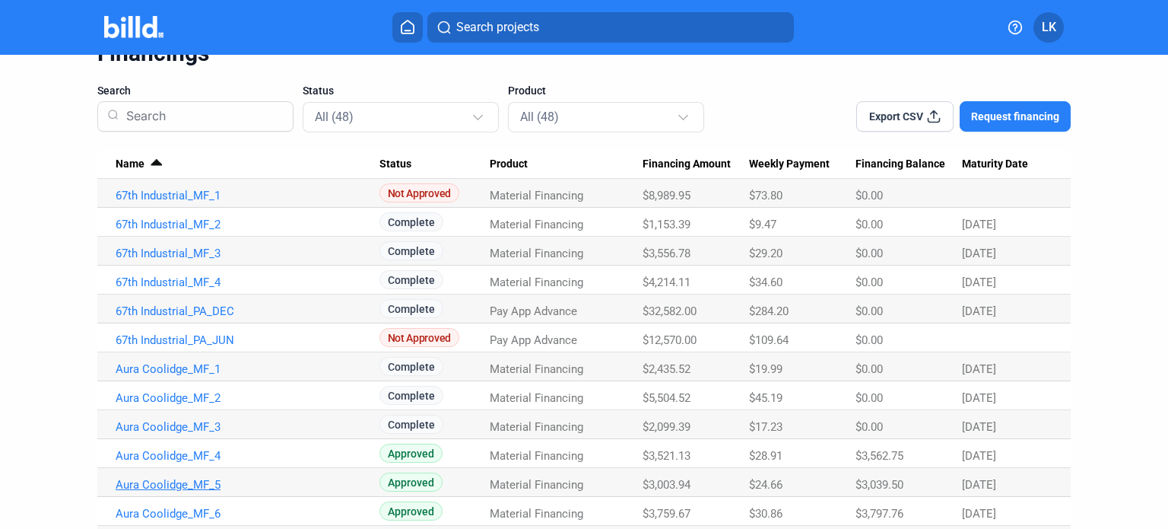
click at [164, 202] on link "Aura Coolidge_MF_5" at bounding box center [248, 196] width 264 height 14
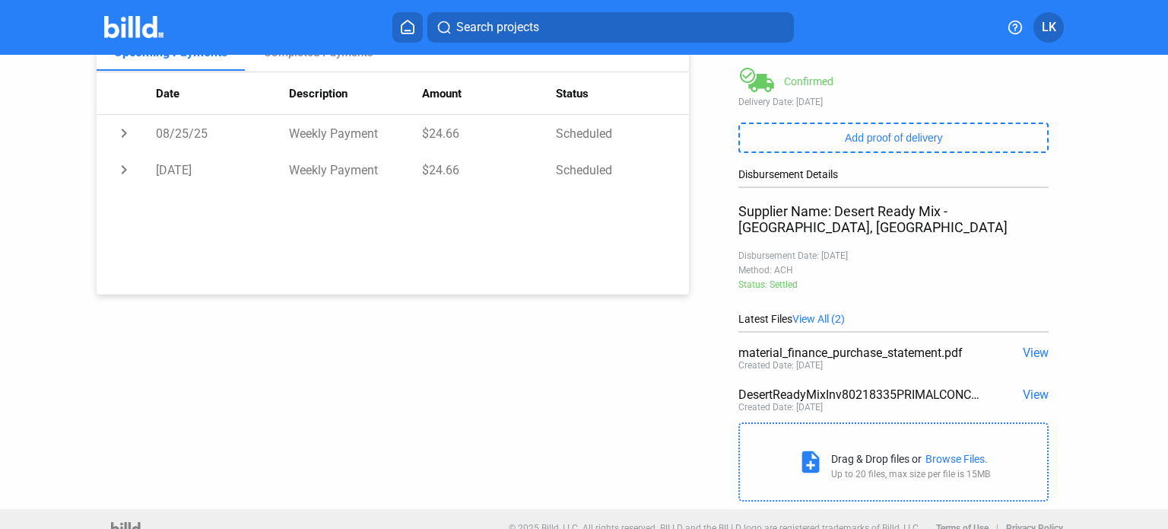
scroll to position [256, 0]
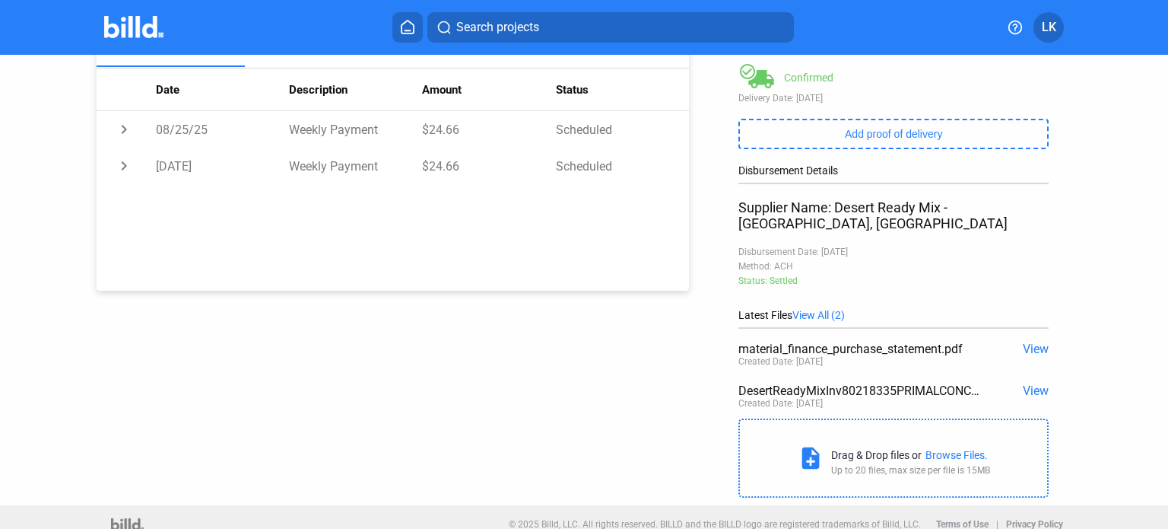
click at [1028, 383] on span "View" at bounding box center [1036, 390] width 26 height 14
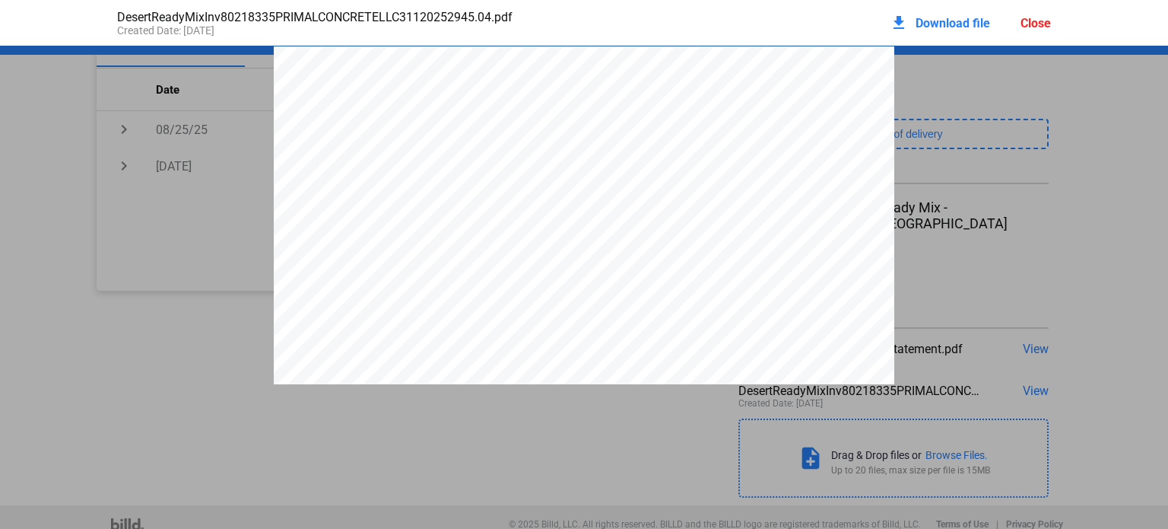
scroll to position [8, 0]
click at [1047, 32] on div "download Download file Close" at bounding box center [970, 22] width 161 height 33
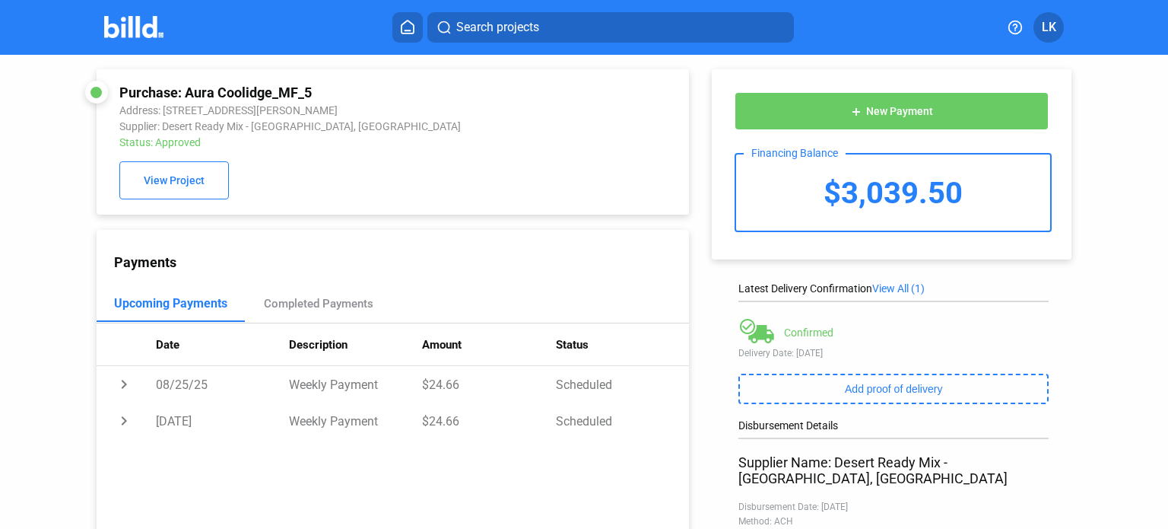
scroll to position [0, 0]
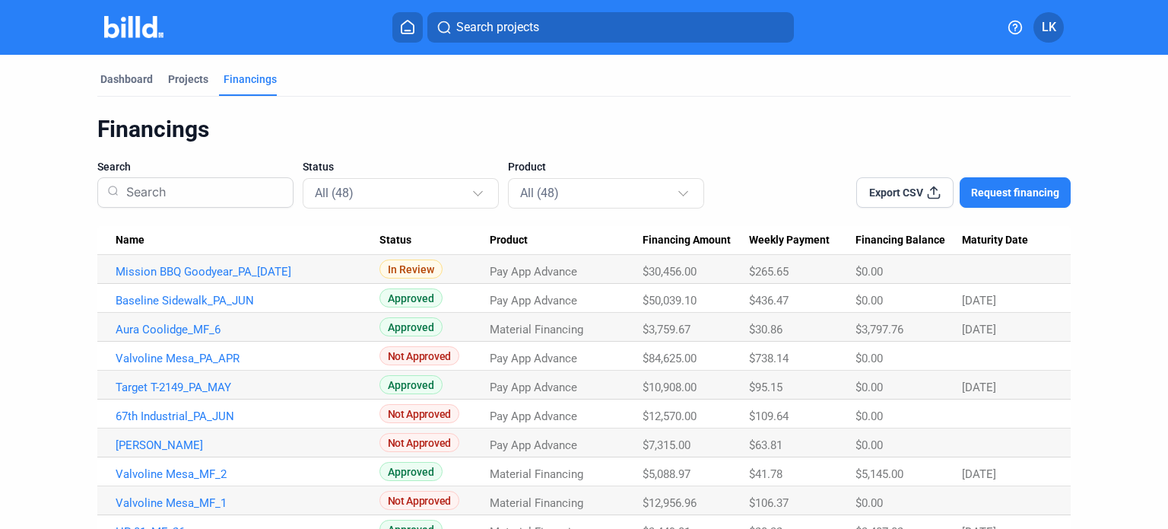
scroll to position [76, 0]
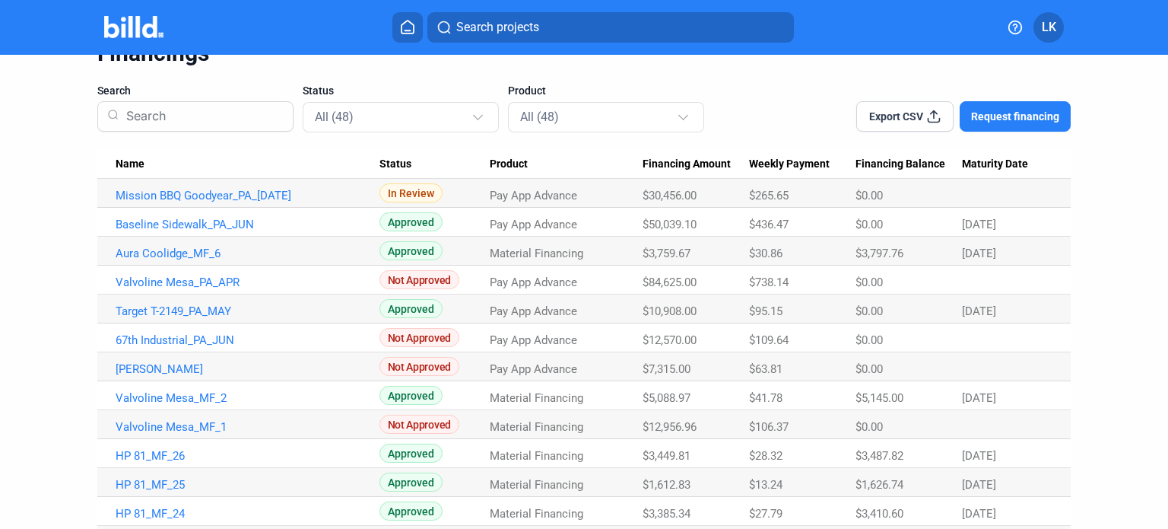
click at [121, 160] on span "Name" at bounding box center [130, 164] width 29 height 14
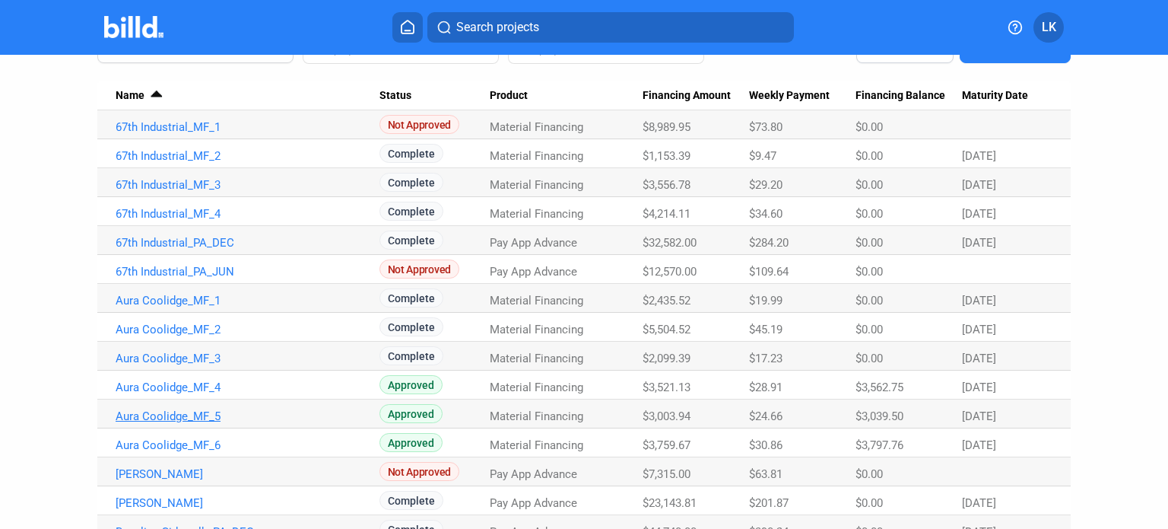
scroll to position [152, 0]
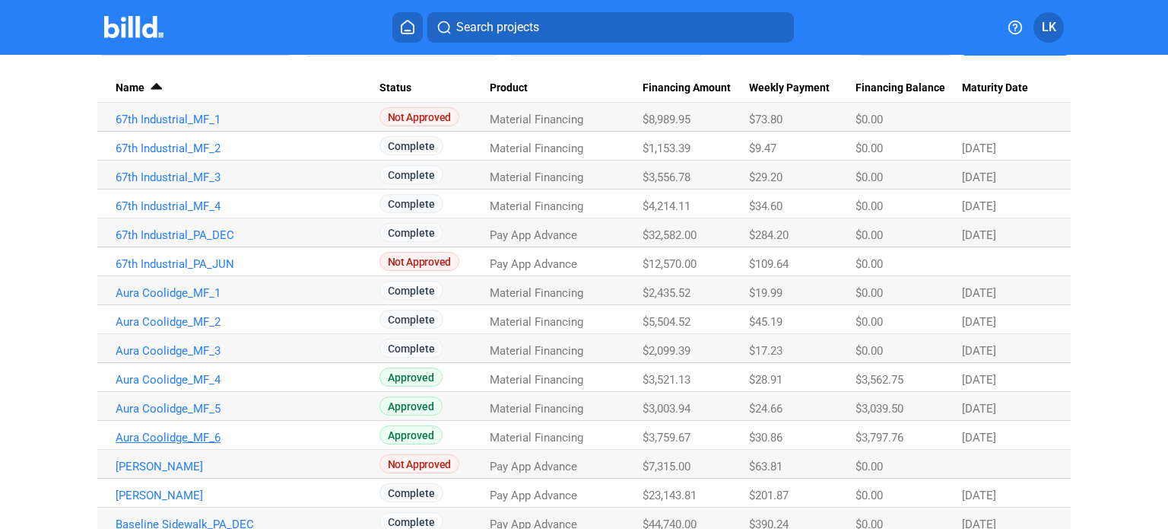
click at [161, 126] on link "Aura Coolidge_MF_6" at bounding box center [248, 120] width 264 height 14
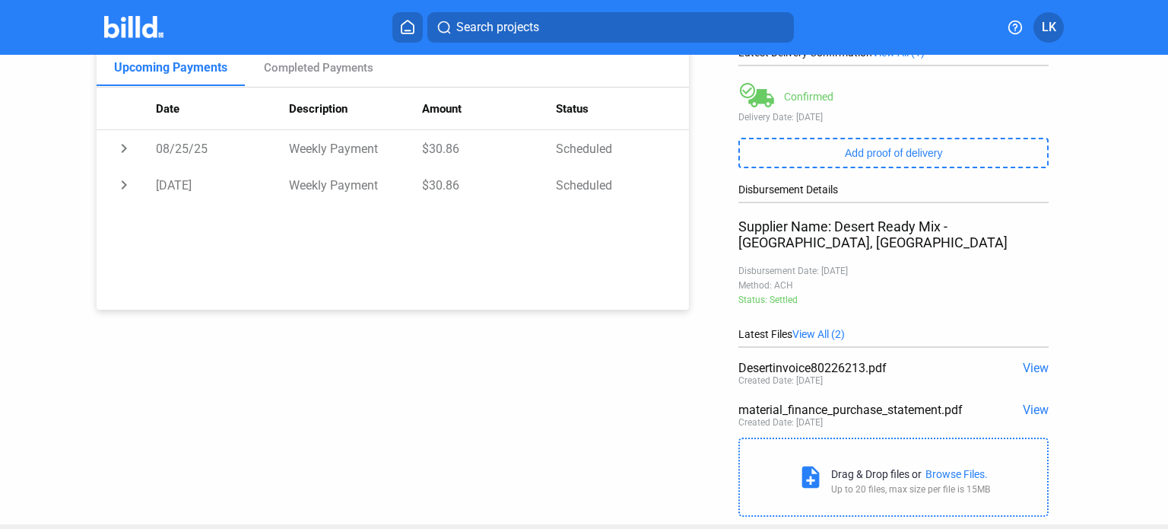
scroll to position [256, 0]
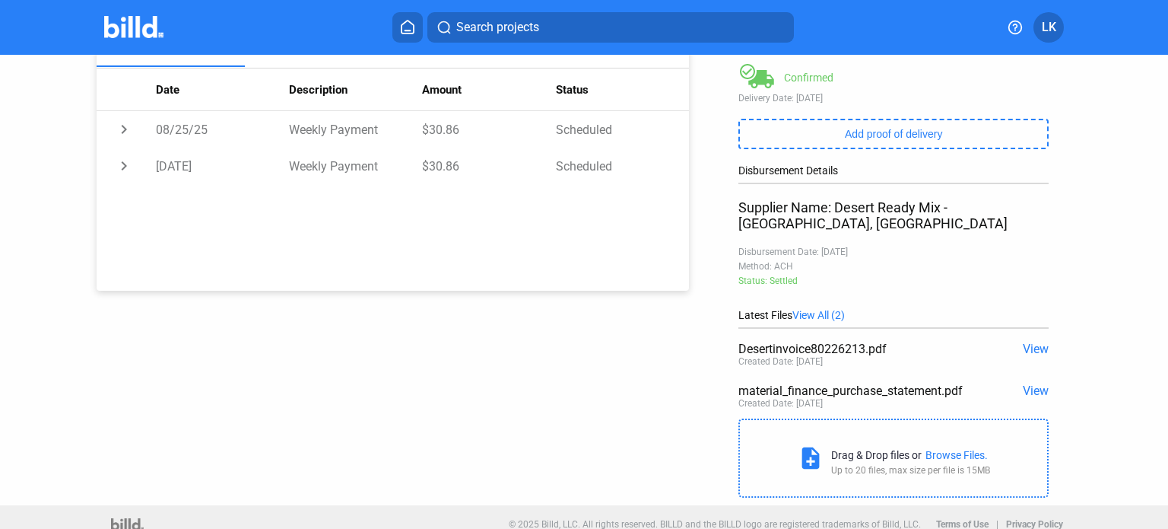
click at [1023, 342] on span "View" at bounding box center [1036, 349] width 26 height 14
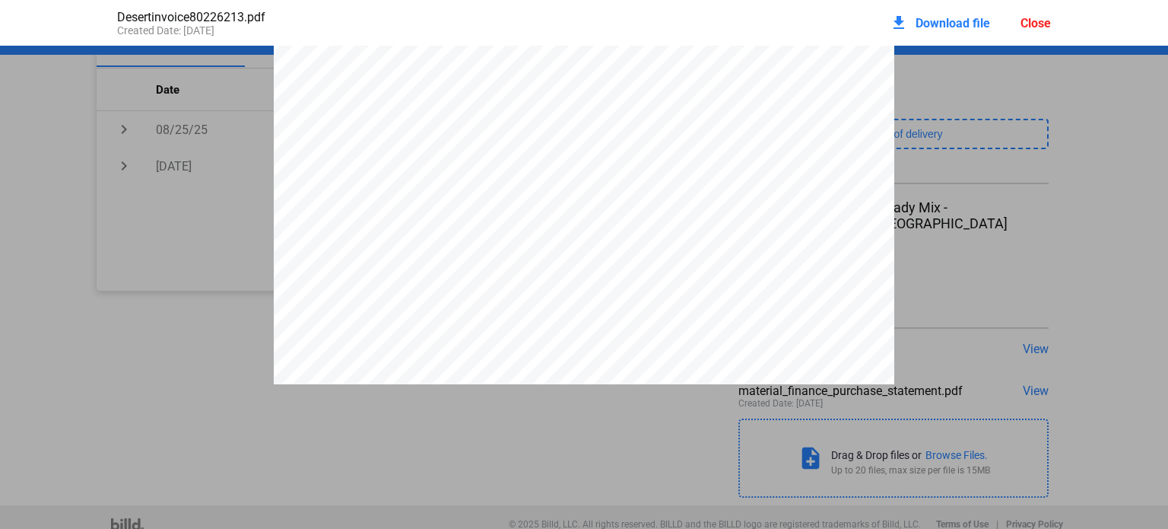
scroll to position [478, 0]
click at [1022, 25] on div "Close" at bounding box center [1036, 23] width 30 height 14
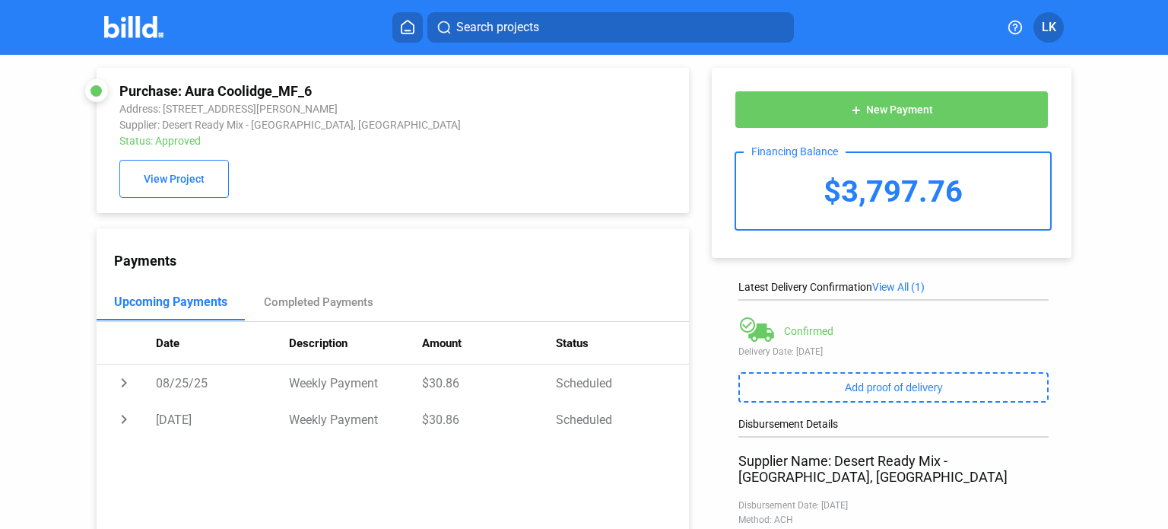
scroll to position [0, 0]
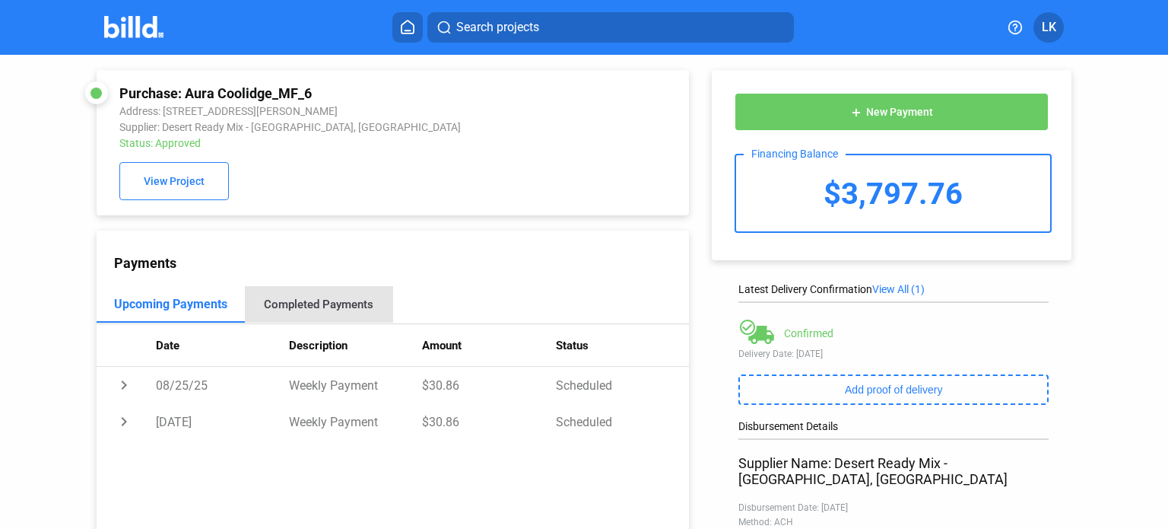
click at [325, 304] on div "Completed Payments" at bounding box center [319, 304] width 110 height 14
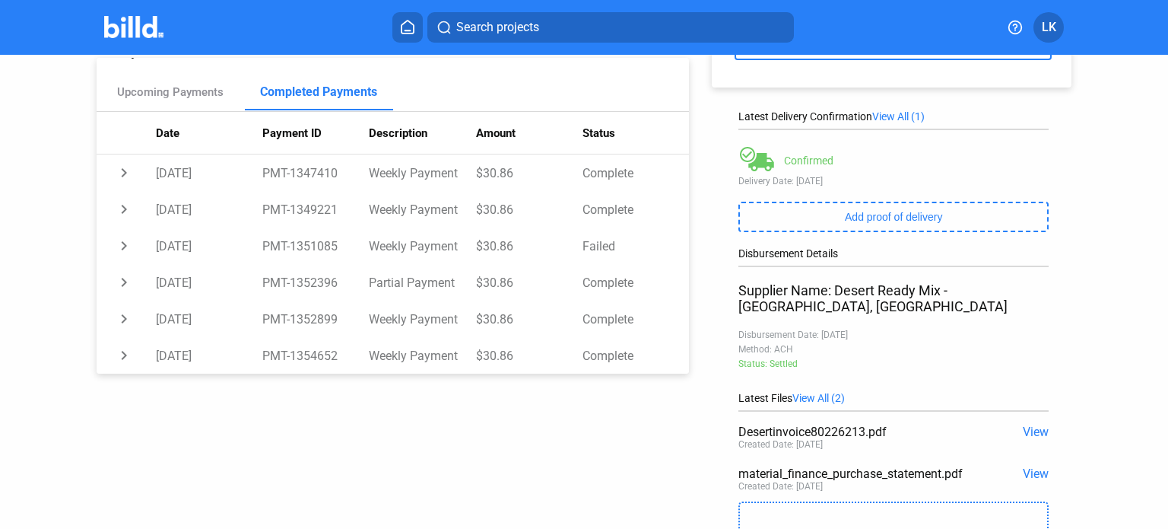
scroll to position [152, 0]
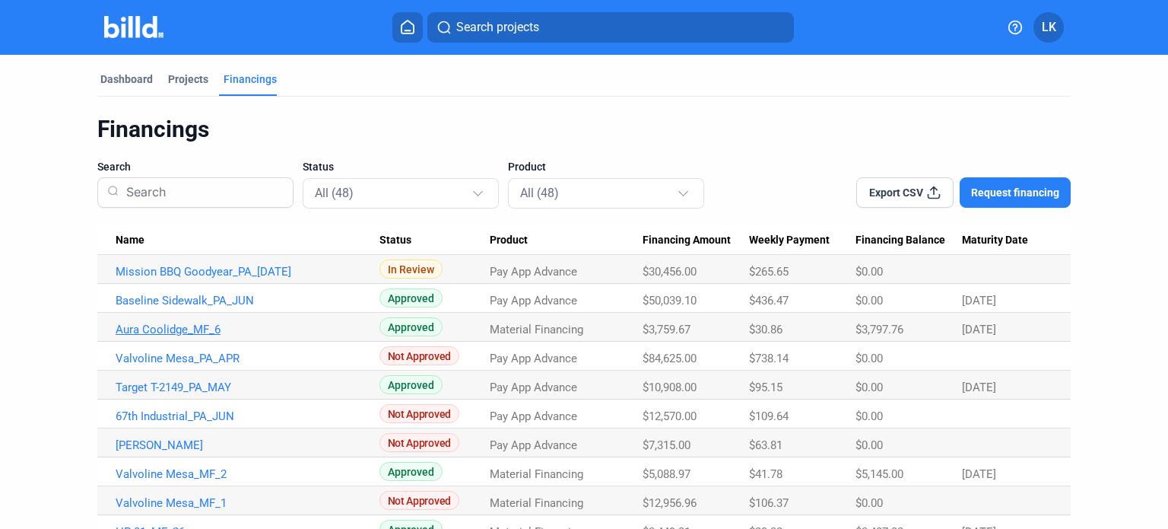
click at [183, 278] on link "Aura Coolidge_MF_6" at bounding box center [248, 272] width 264 height 14
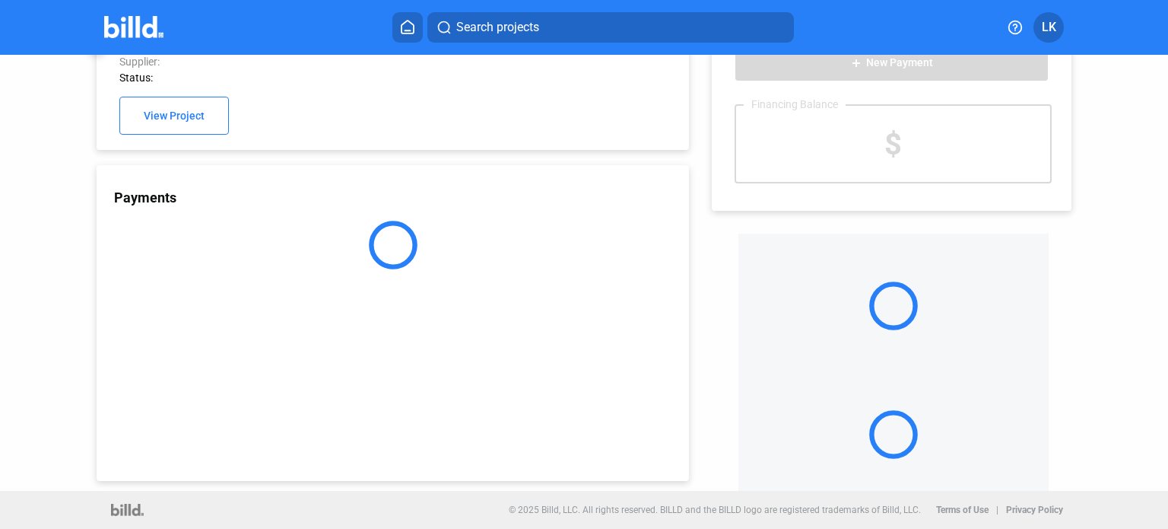
scroll to position [49, 0]
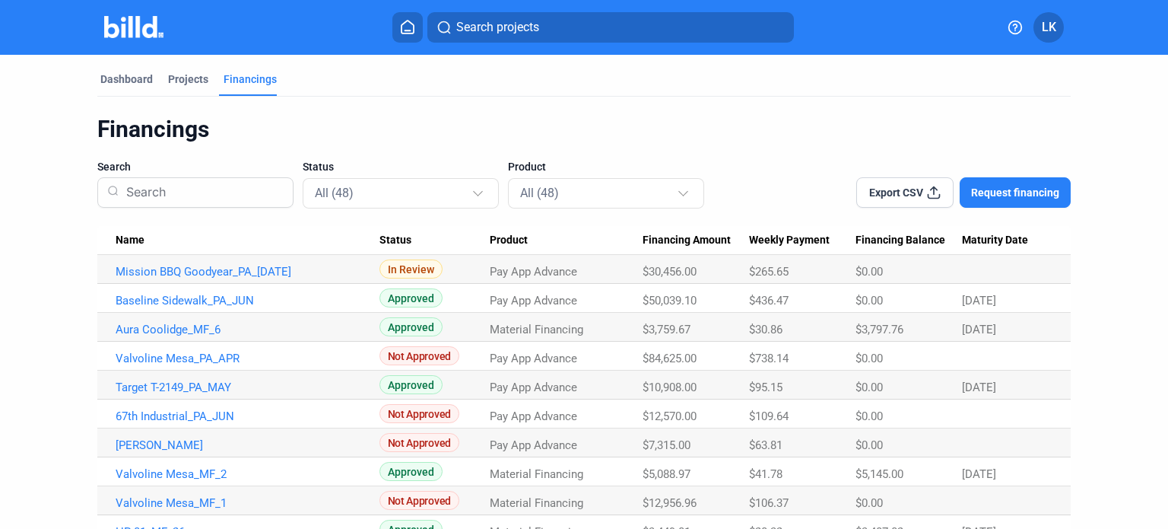
click at [131, 238] on span "Name" at bounding box center [130, 241] width 29 height 14
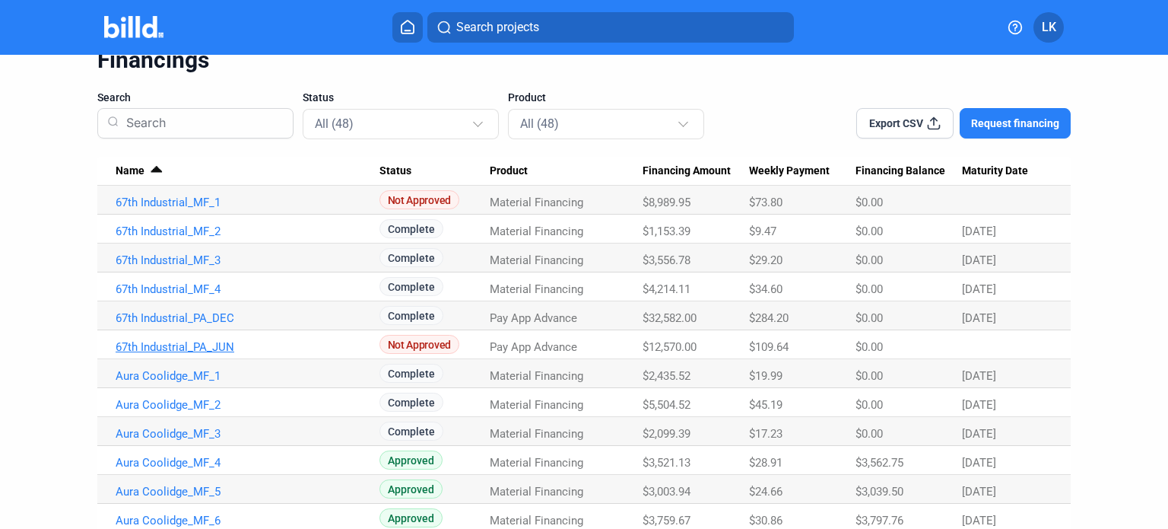
scroll to position [76, 0]
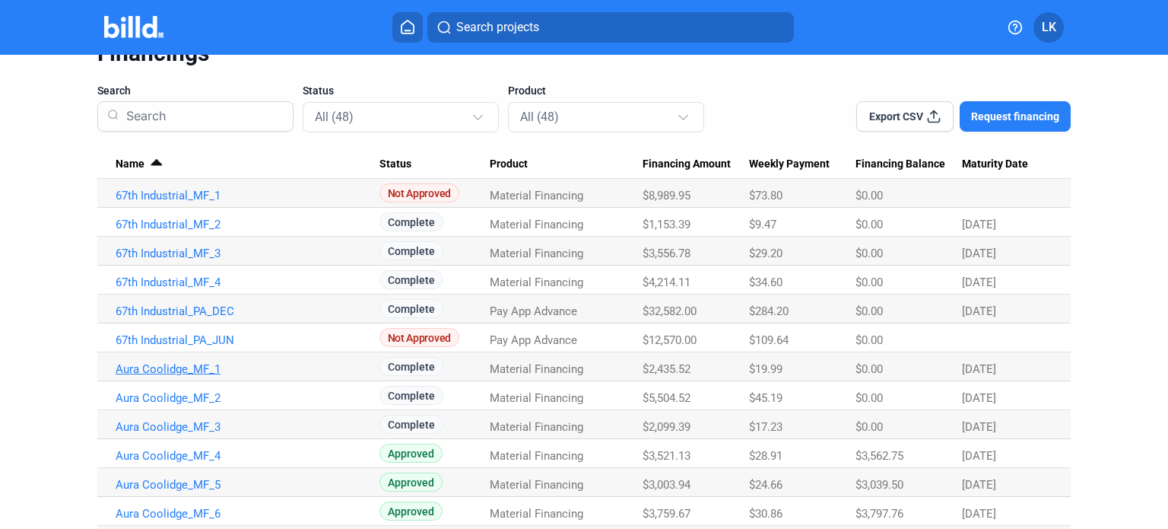
click at [187, 202] on link "Aura Coolidge_MF_1" at bounding box center [248, 196] width 264 height 14
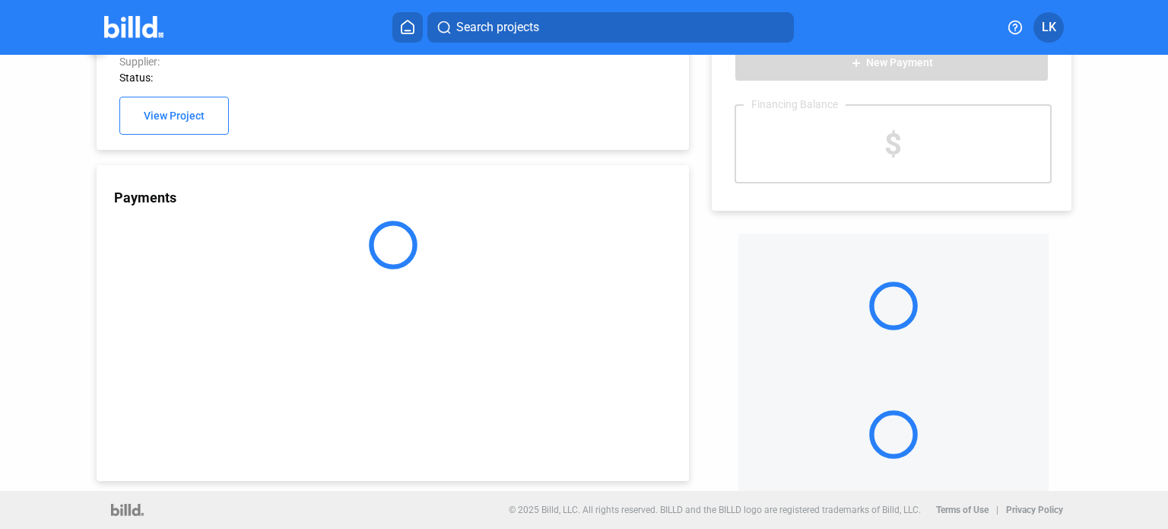
scroll to position [49, 0]
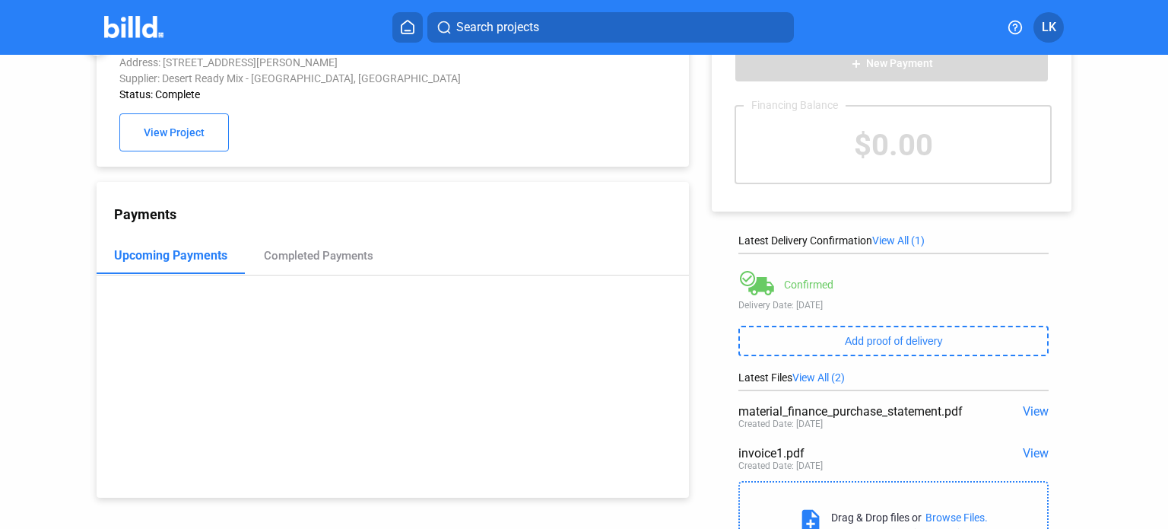
click at [1027, 448] on span "View" at bounding box center [1036, 453] width 26 height 14
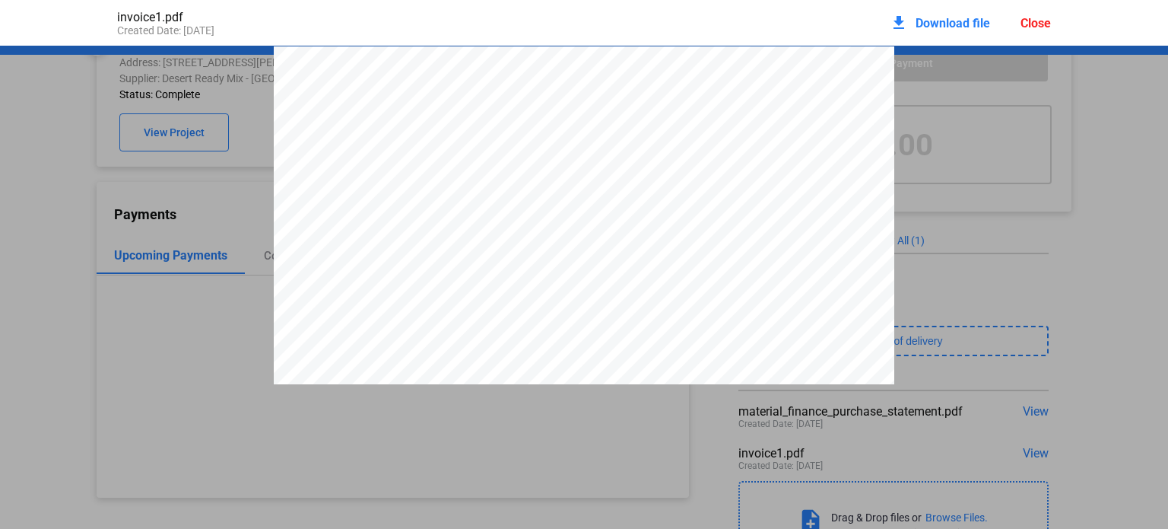
scroll to position [8, 0]
drag, startPoint x: 822, startPoint y: 203, endPoint x: 855, endPoint y: 204, distance: 33.5
click at [855, 204] on span "80216506" at bounding box center [843, 201] width 37 height 8
